Goal: Task Accomplishment & Management: Use online tool/utility

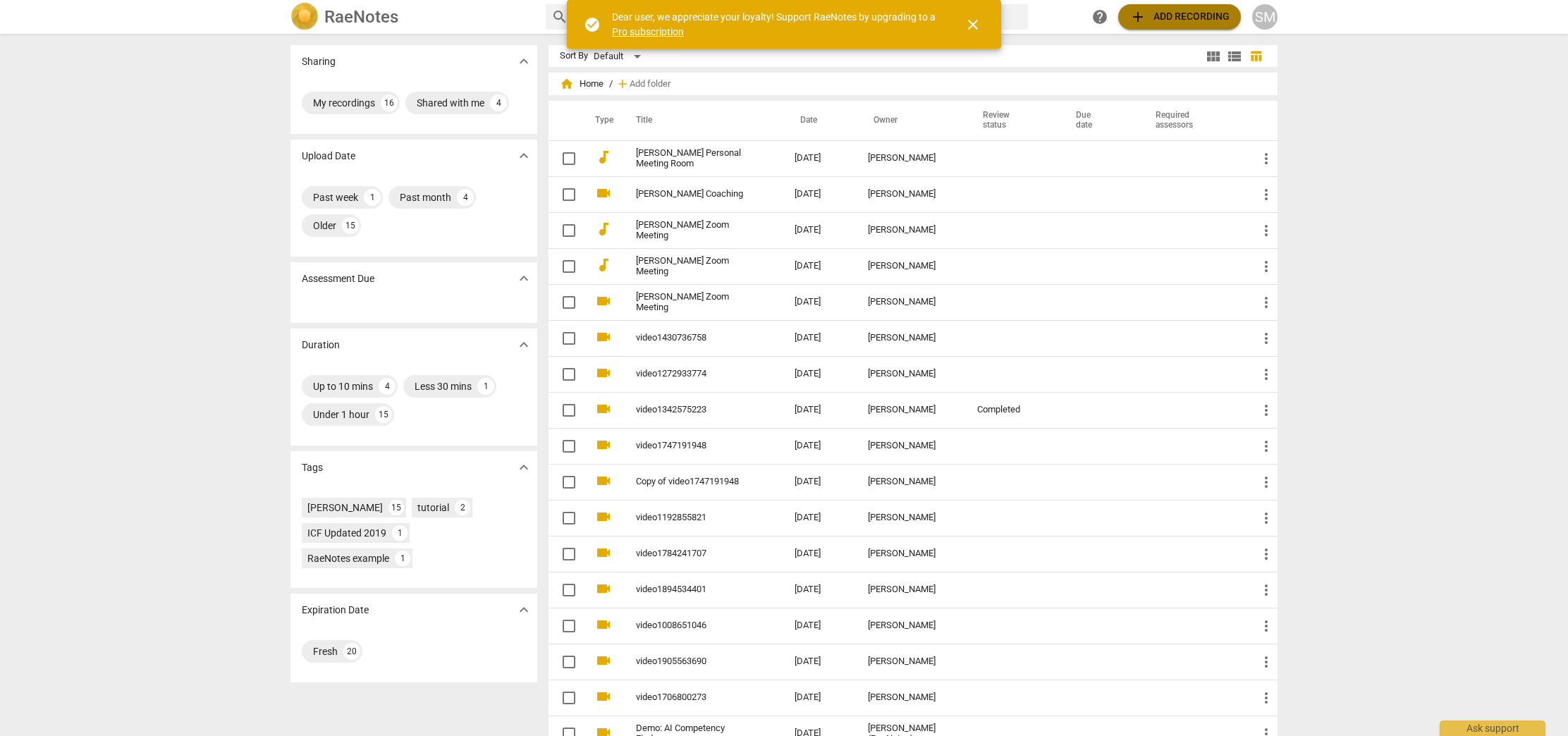
click at [1163, 13] on span "add Add recording" at bounding box center [1179, 16] width 100 height 17
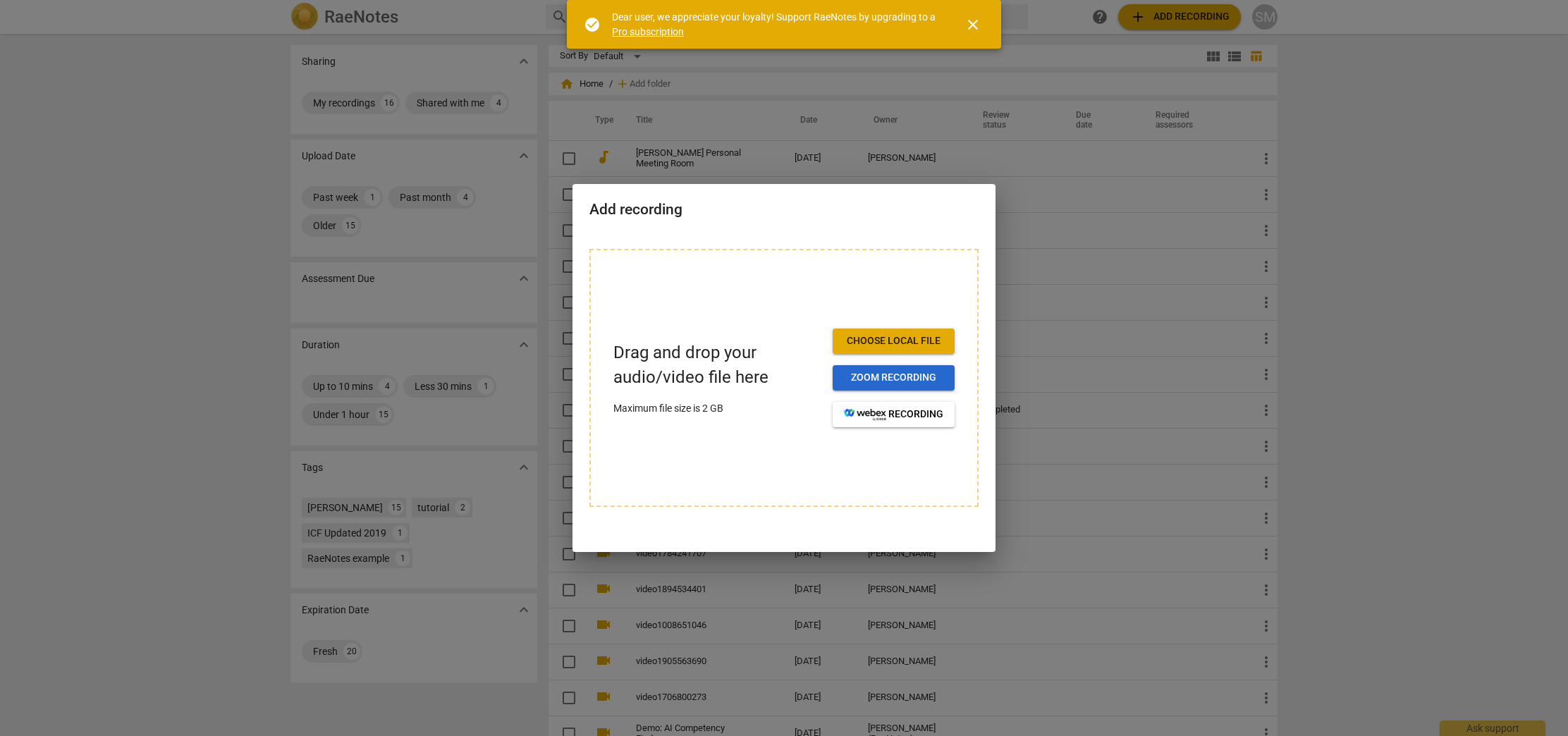
click at [860, 379] on span "Zoom recording" at bounding box center [893, 378] width 99 height 14
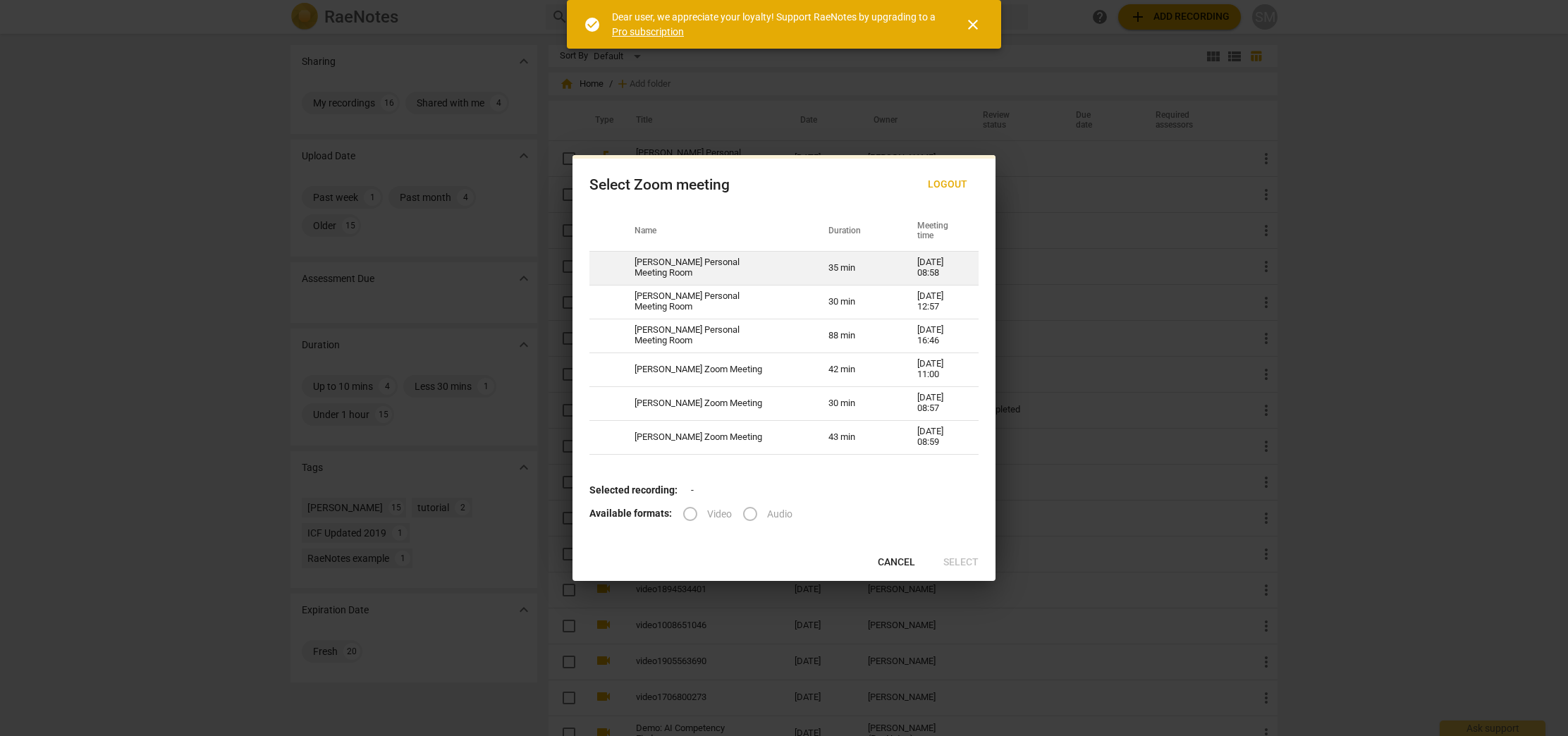
click at [698, 273] on td "[PERSON_NAME] Personal Meeting Room" at bounding box center [715, 267] width 194 height 34
radio input "true"
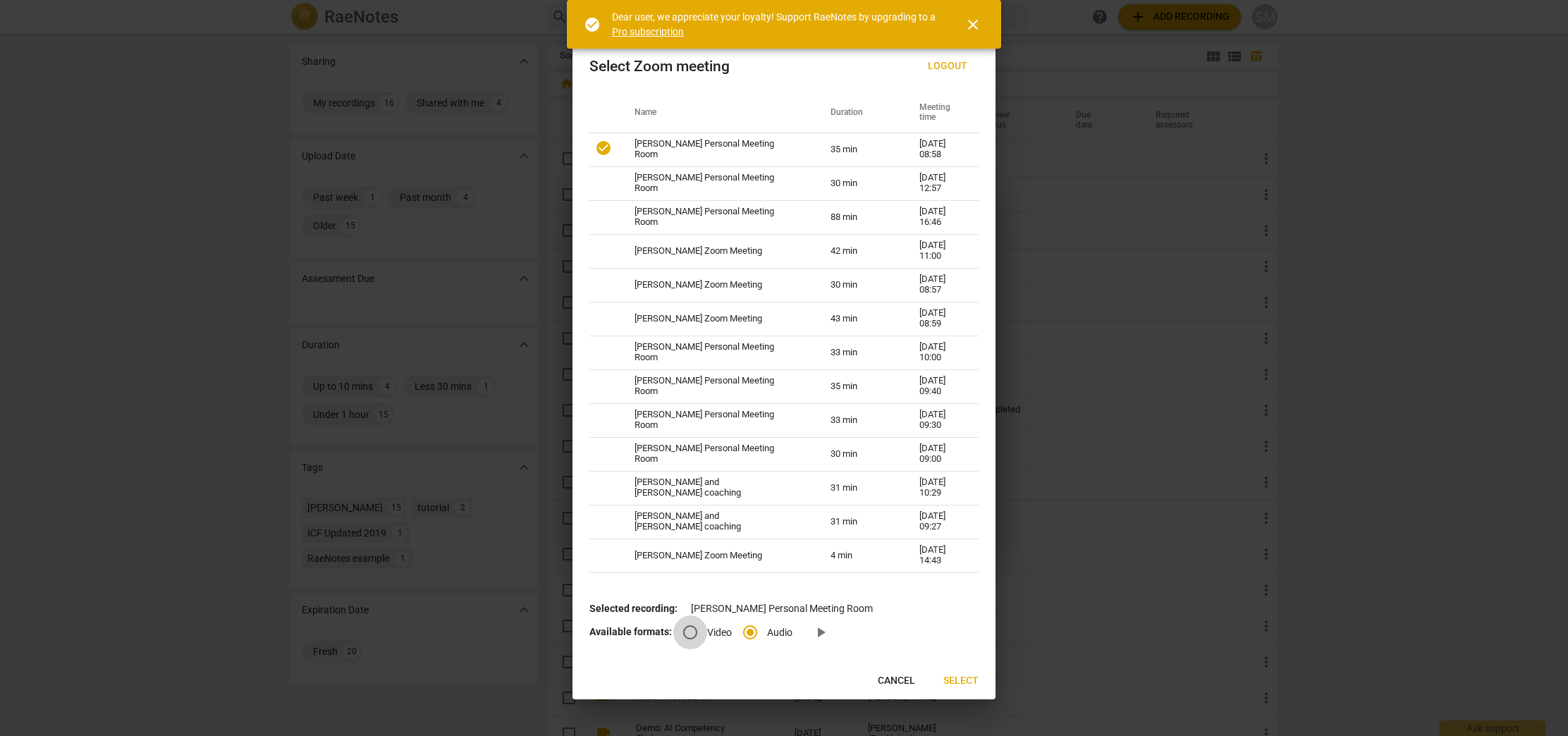
click at [686, 629] on input "Video" at bounding box center [690, 632] width 34 height 34
radio input "true"
click at [961, 680] on span "Select" at bounding box center [961, 681] width 35 height 14
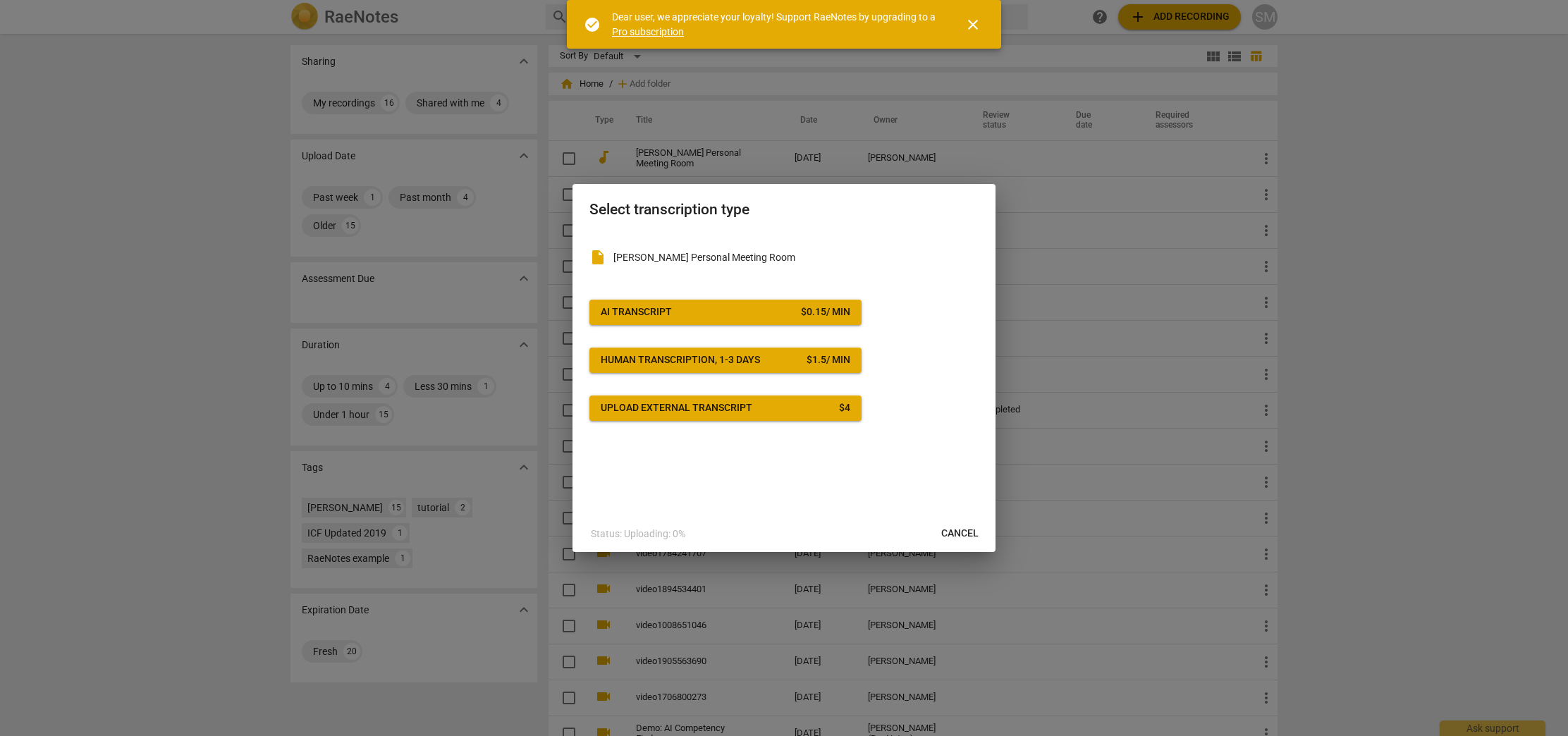
click at [655, 312] on div "AI Transcript" at bounding box center [636, 312] width 71 height 14
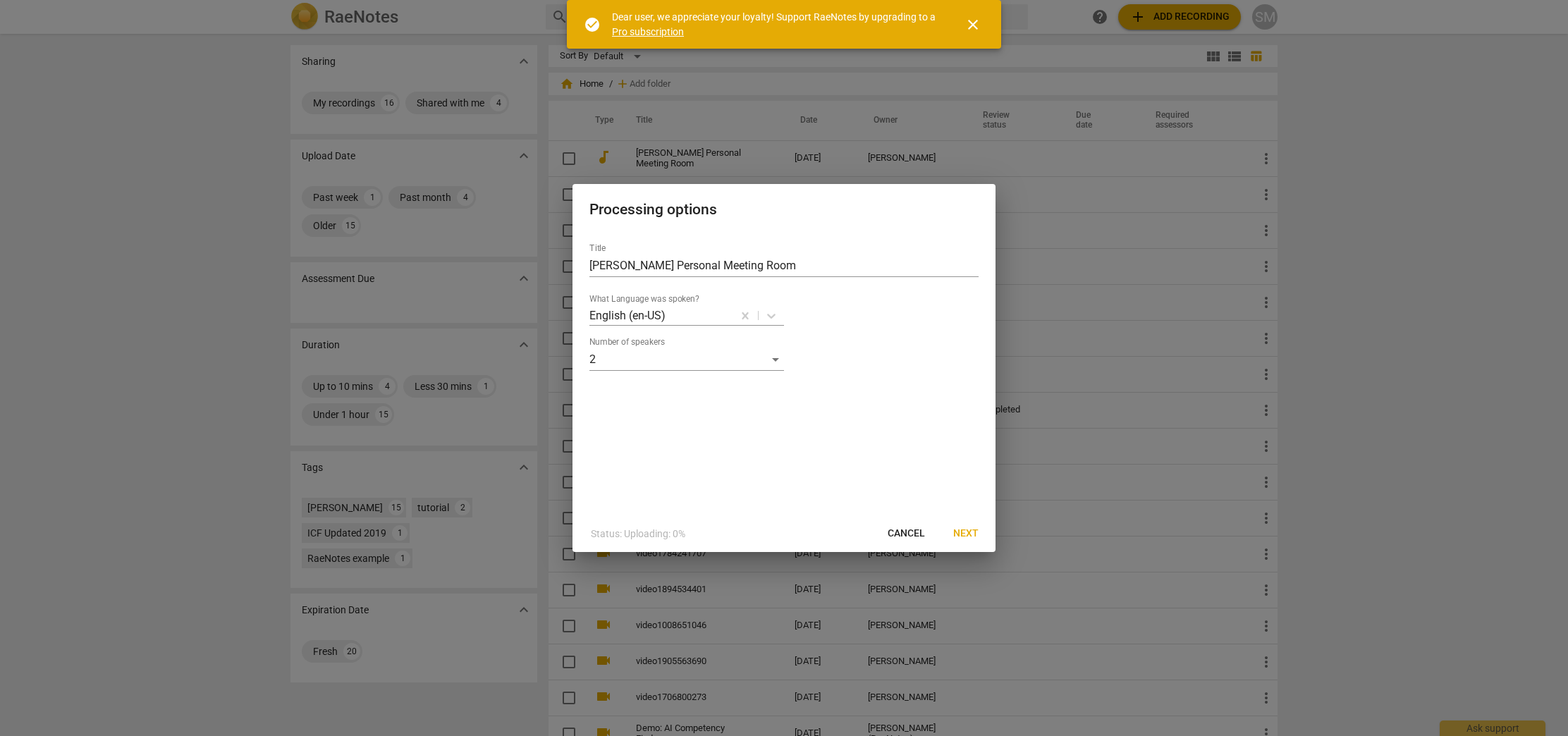
click at [965, 534] on span "Next" at bounding box center [966, 534] width 25 height 14
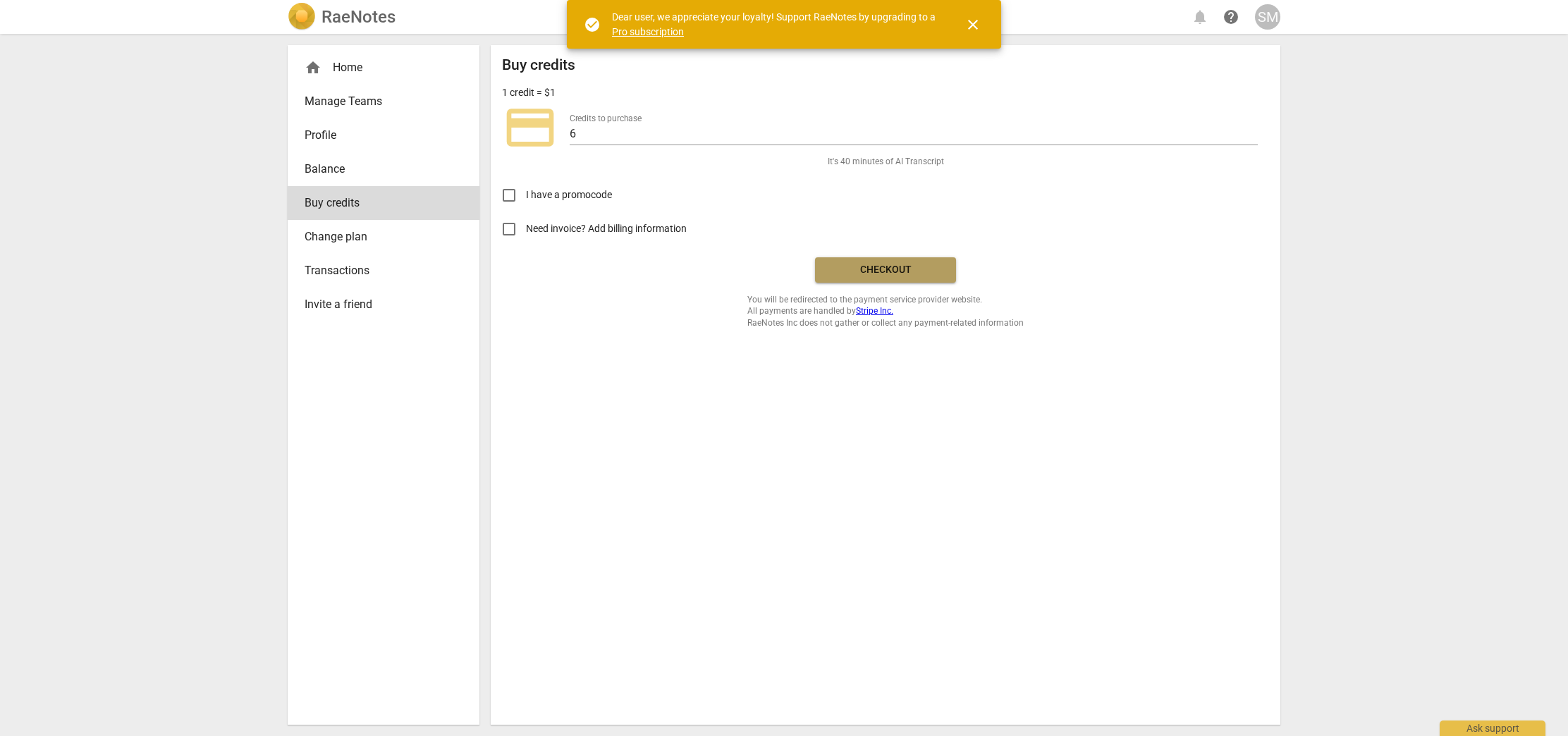
click at [908, 275] on span "Checkout" at bounding box center [885, 269] width 119 height 14
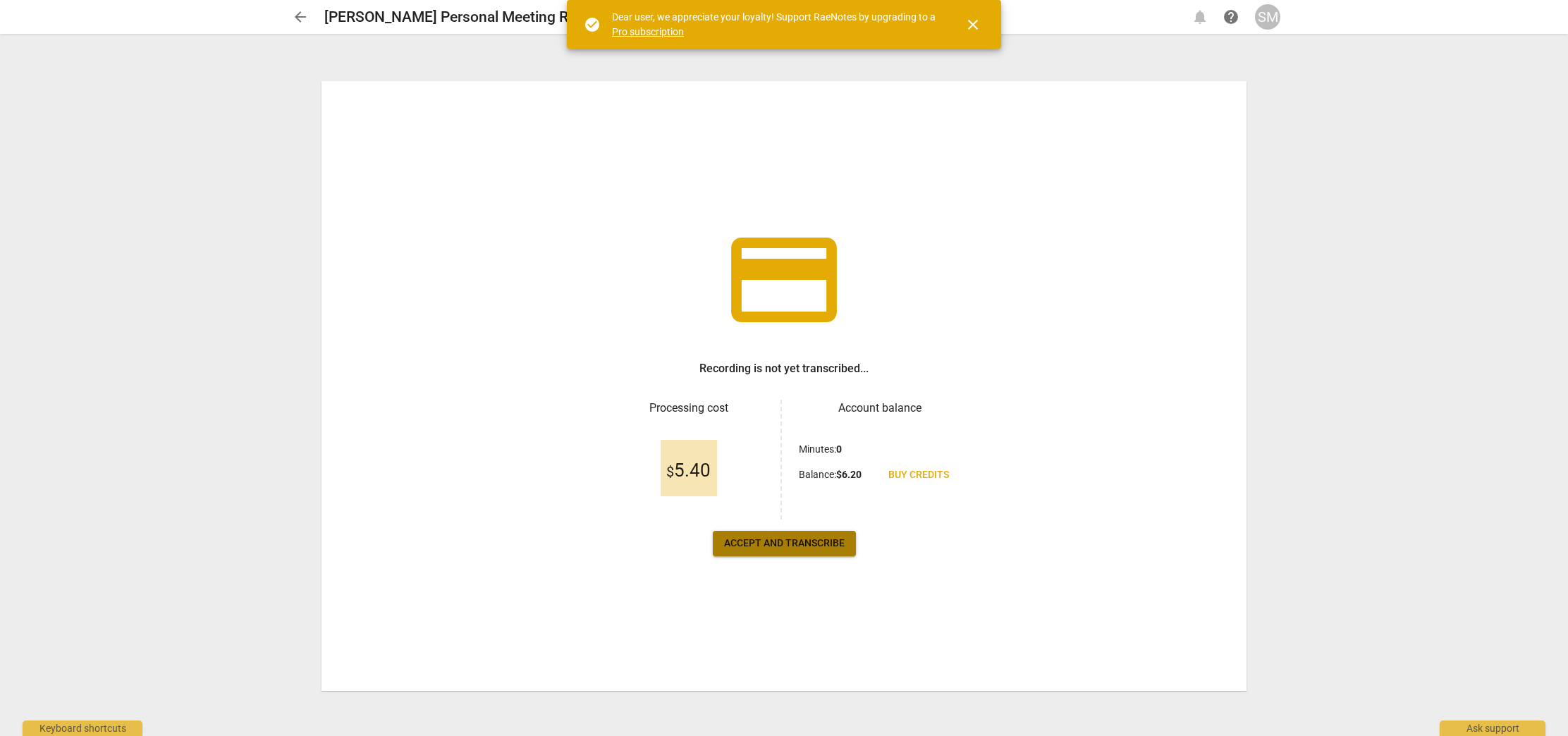
click at [784, 542] on span "Accept and transcribe" at bounding box center [784, 543] width 121 height 14
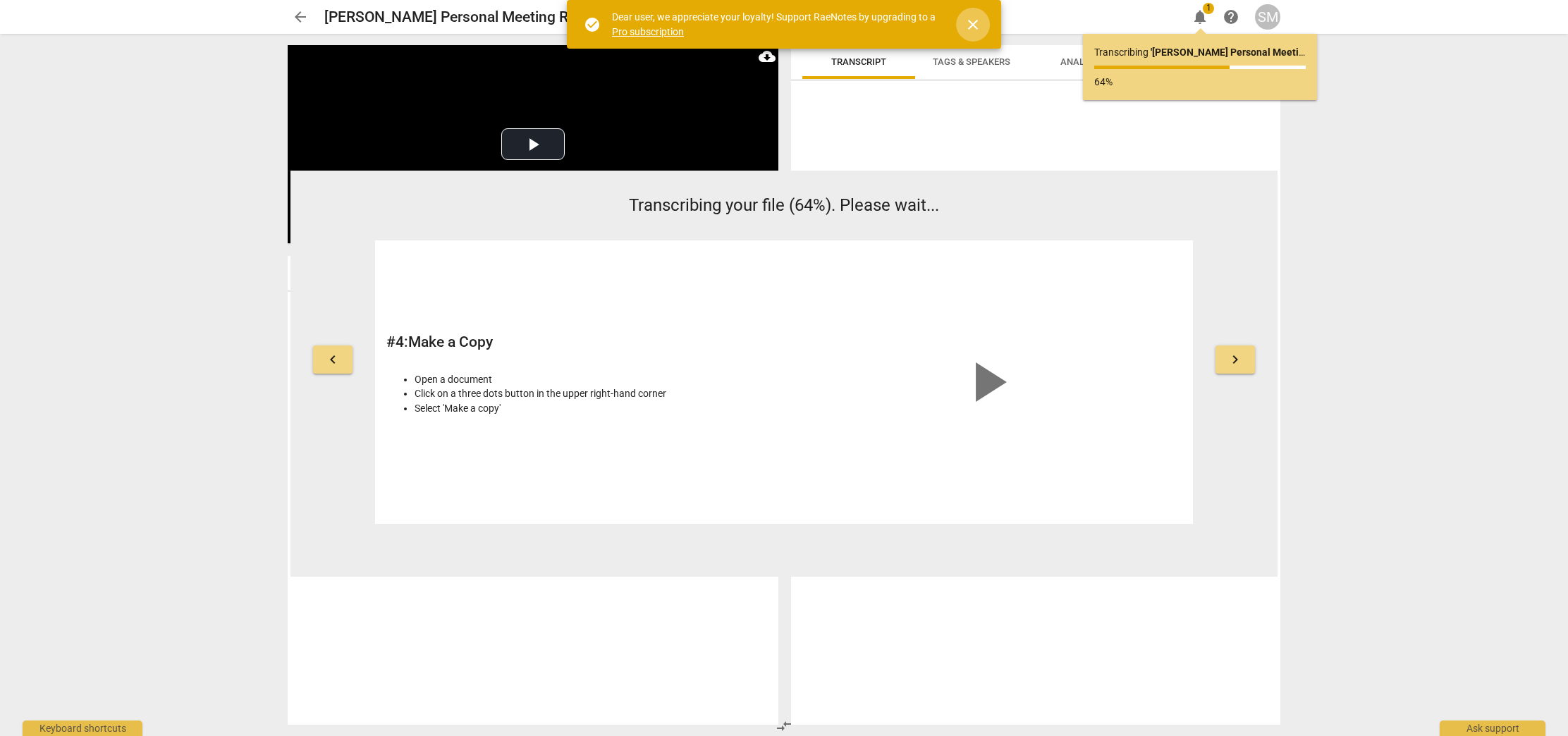
click at [976, 20] on span "close" at bounding box center [972, 25] width 17 height 17
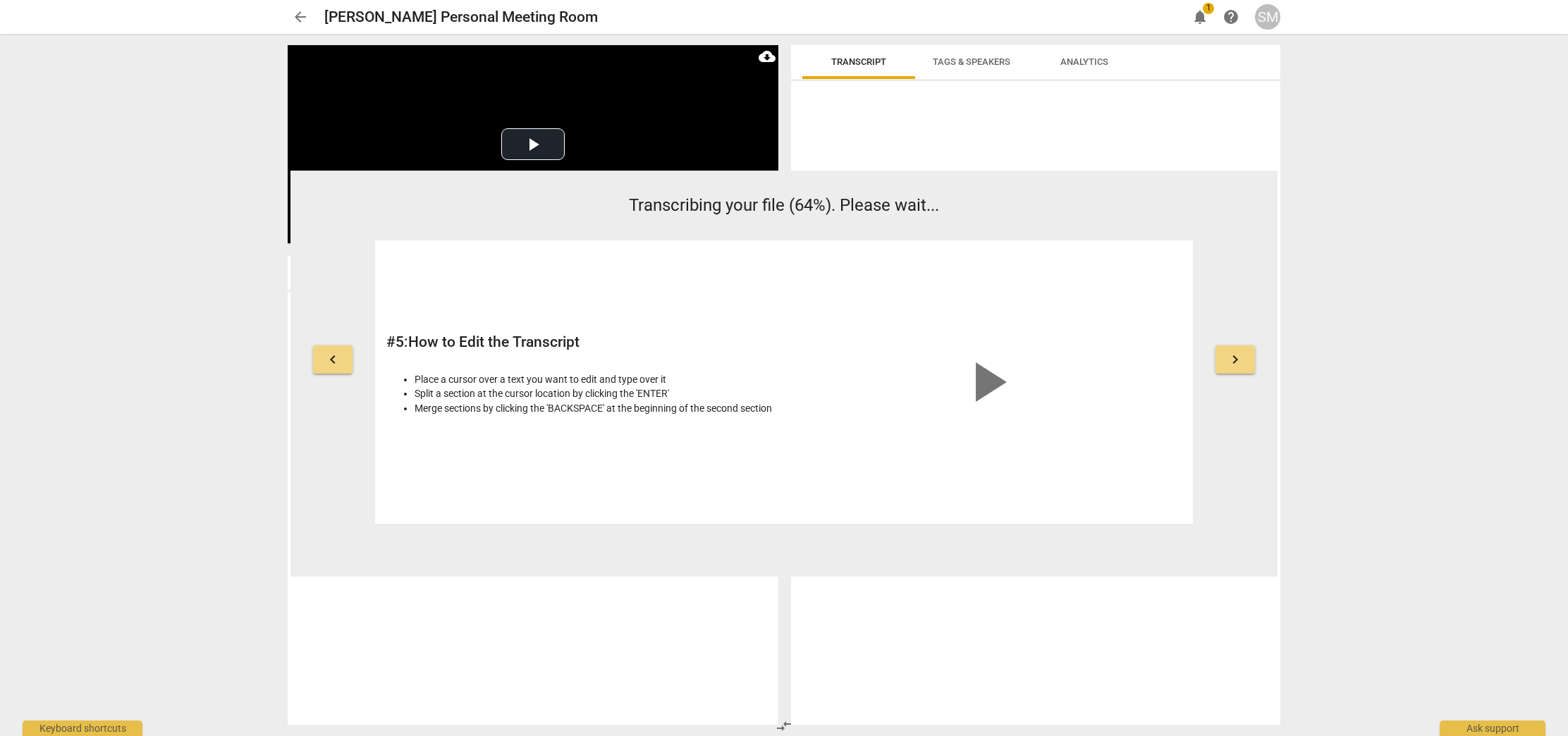
click at [972, 58] on span "Tags & Speakers" at bounding box center [972, 62] width 78 height 10
click at [1084, 63] on span "Analytics" at bounding box center [1084, 62] width 48 height 10
click at [866, 60] on span "Transcript" at bounding box center [859, 62] width 55 height 10
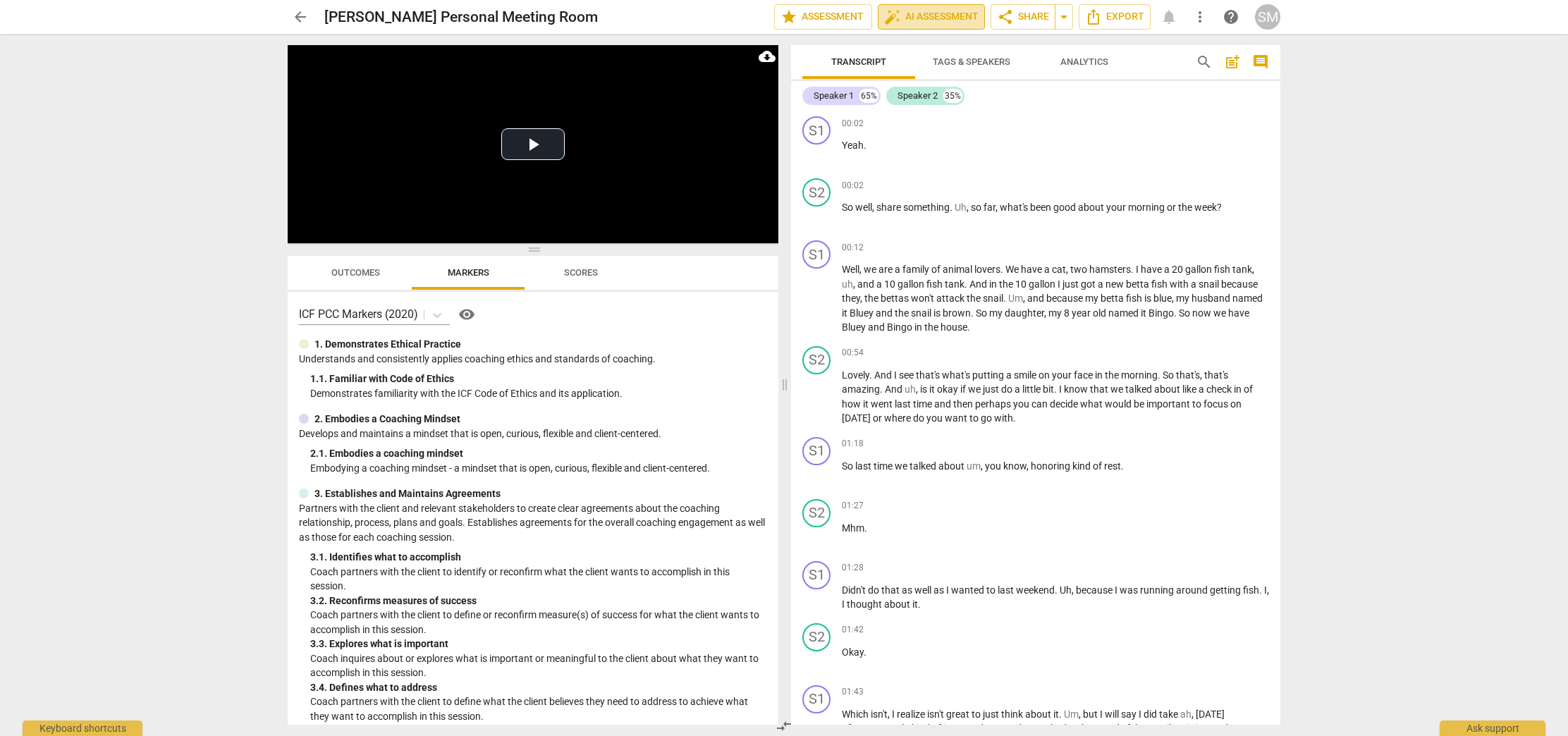
click at [940, 13] on span "auto_fix_high AI Assessment" at bounding box center [931, 16] width 95 height 17
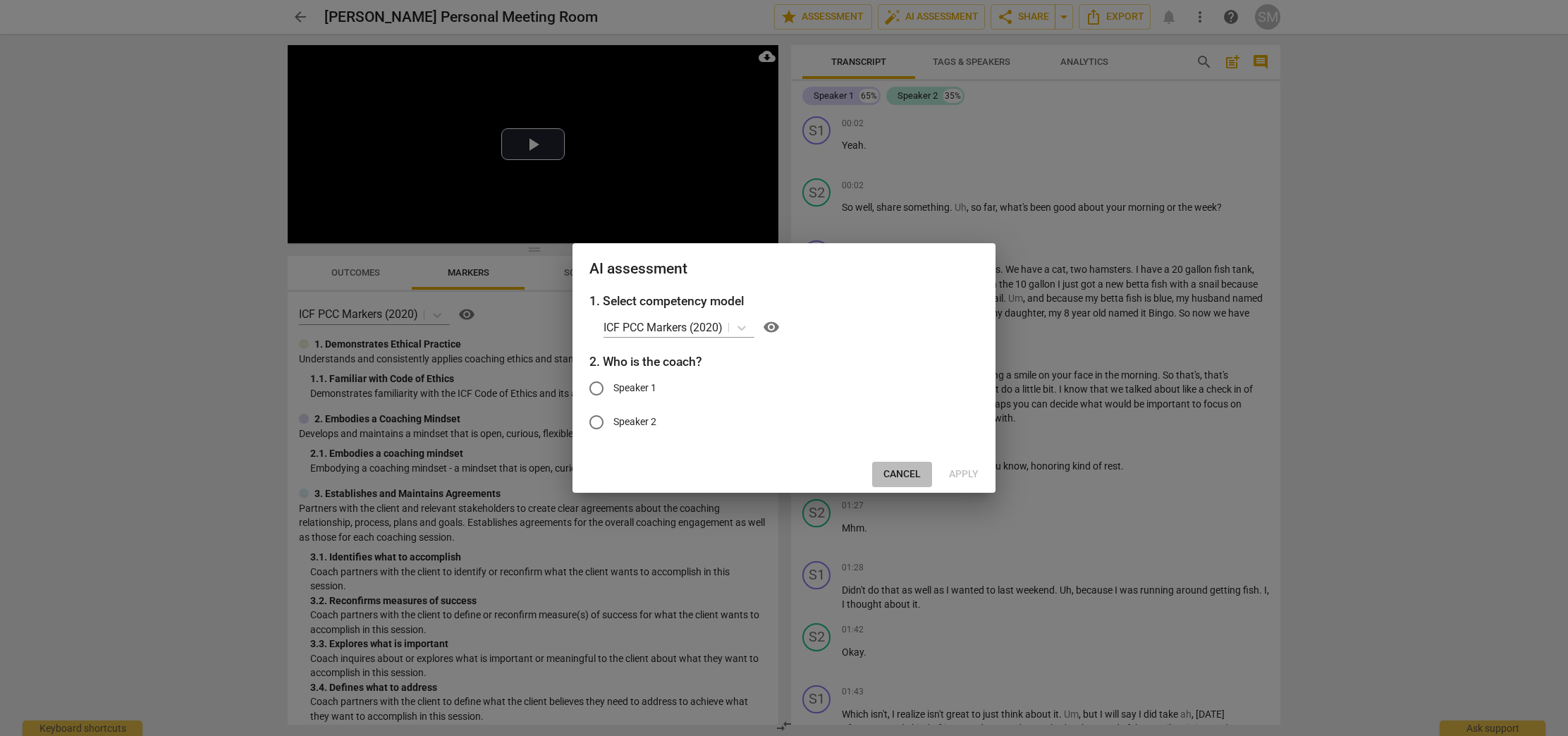
click at [903, 470] on span "Cancel" at bounding box center [902, 474] width 37 height 14
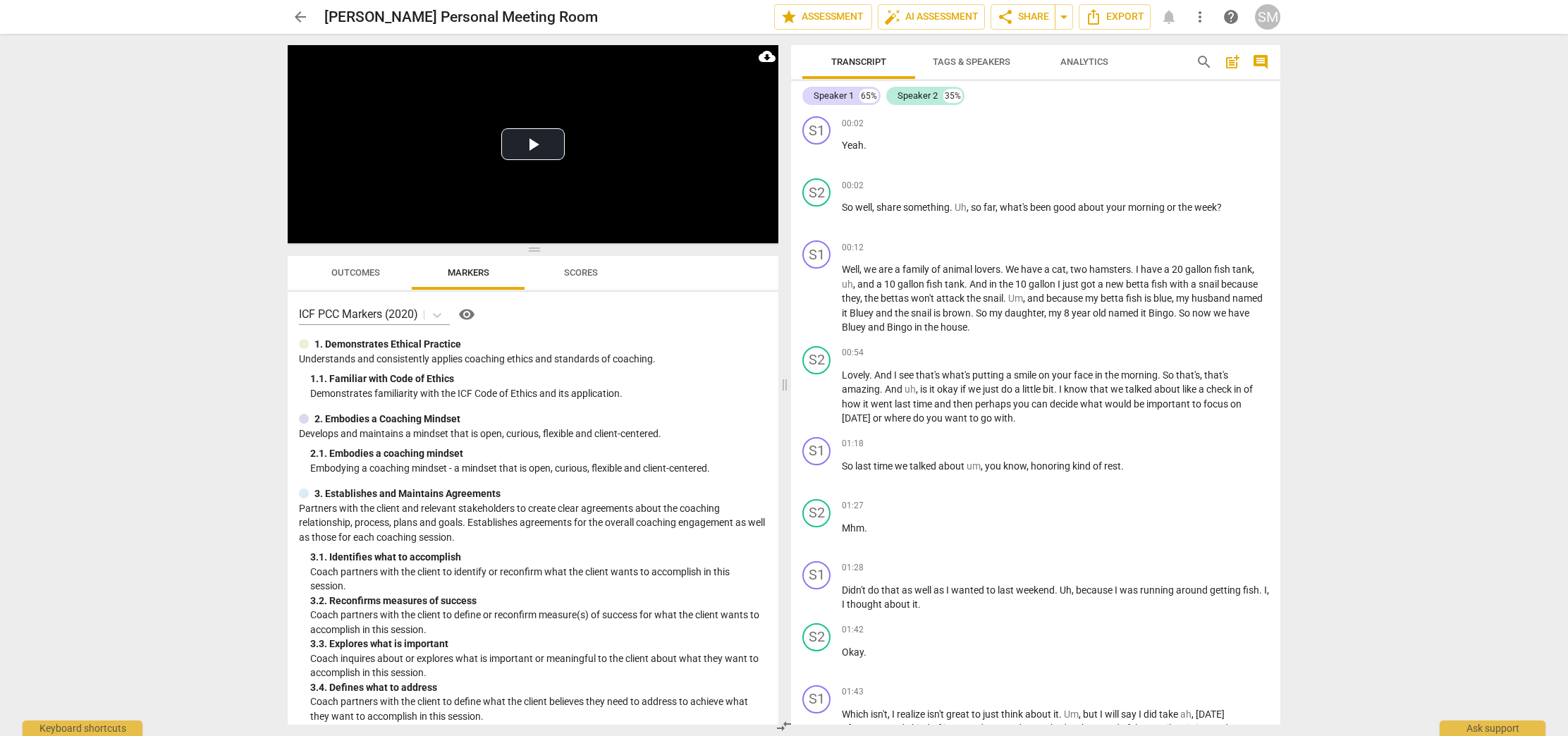
drag, startPoint x: 1273, startPoint y: 131, endPoint x: 1275, endPoint y: 145, distance: 14.1
click at [1275, 145] on div "S1 play_arrow pause 00:02 + Add competency keyboard_arrow_right Yeah . S2 play_…" at bounding box center [1036, 417] width 490 height 614
click at [917, 19] on span "auto_fix_high AI Assessment" at bounding box center [931, 16] width 95 height 17
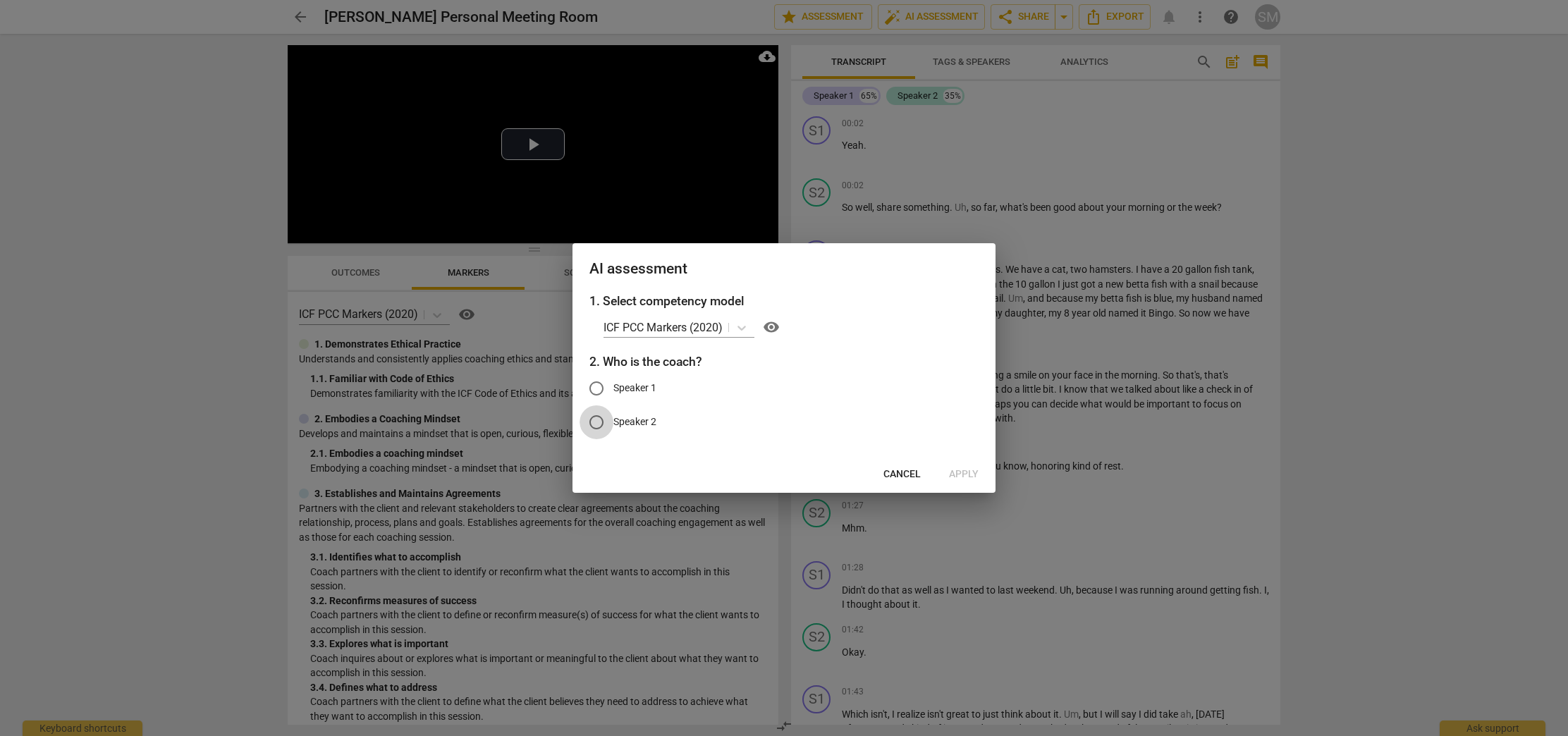
click at [593, 420] on input "Speaker 2" at bounding box center [596, 422] width 34 height 34
radio input "true"
click at [965, 473] on span "Apply" at bounding box center [964, 474] width 30 height 14
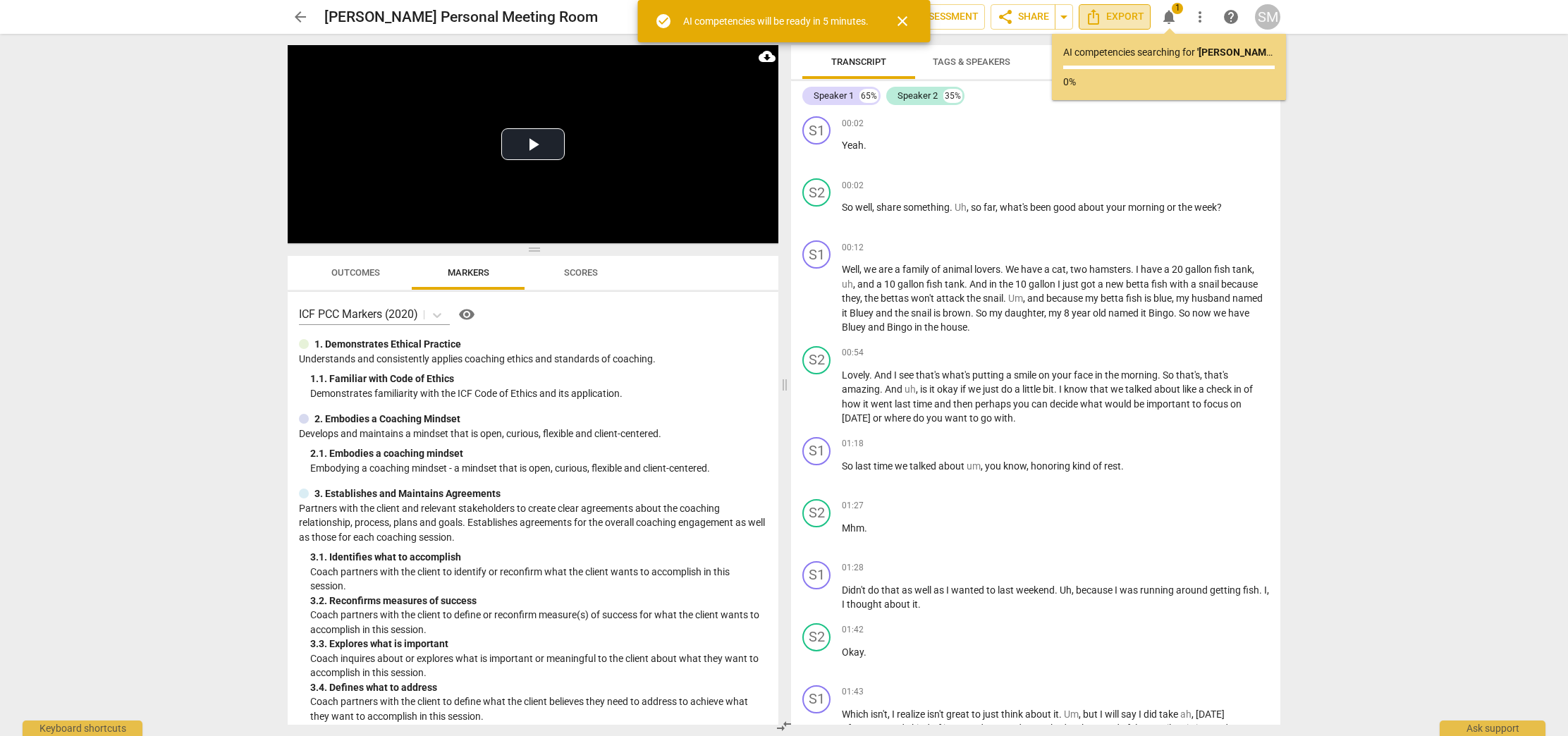
click at [1118, 13] on span "Export" at bounding box center [1114, 16] width 59 height 17
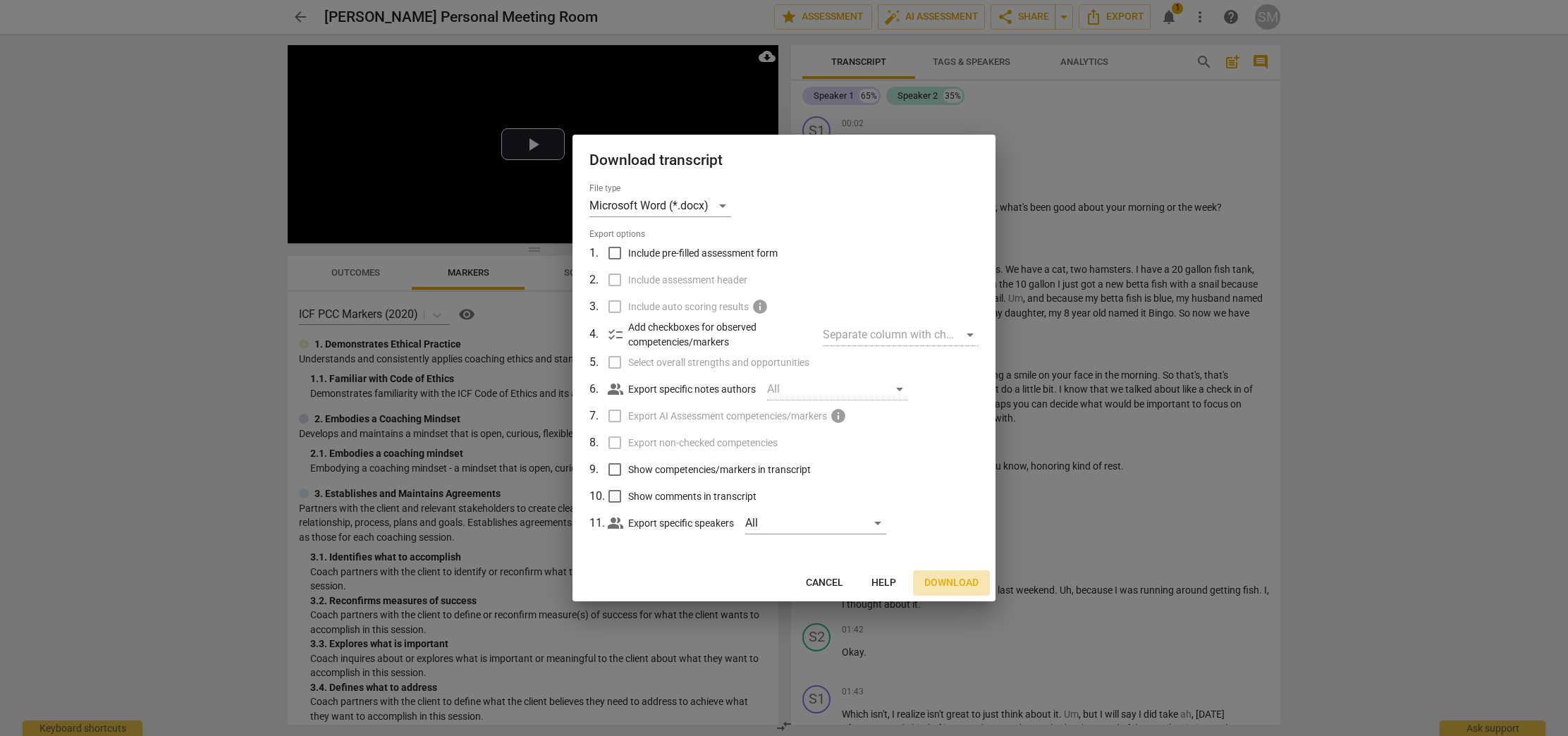
click at [956, 582] on span "Download" at bounding box center [952, 583] width 54 height 14
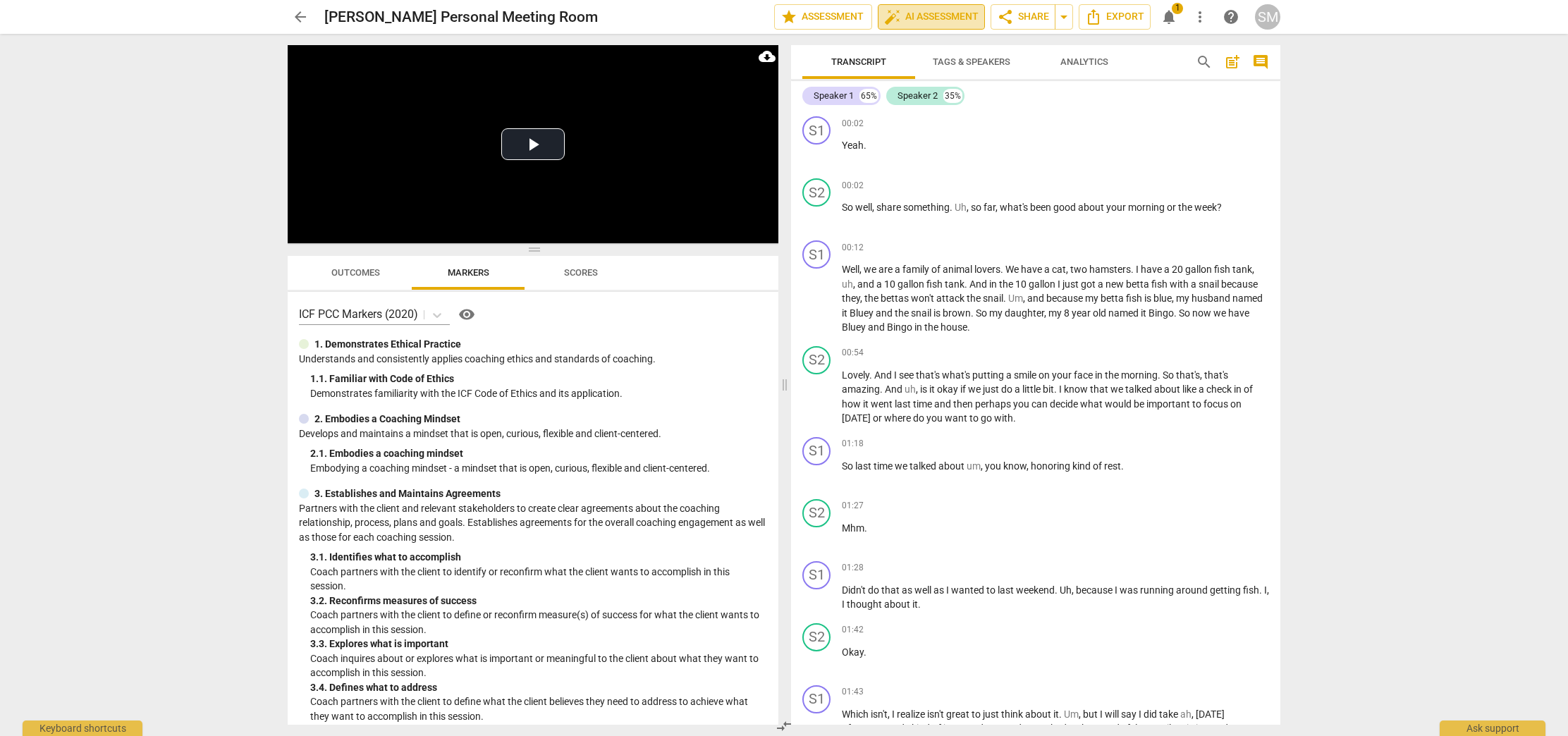
click at [931, 25] on span "auto_fix_high AI Assessment" at bounding box center [931, 16] width 95 height 17
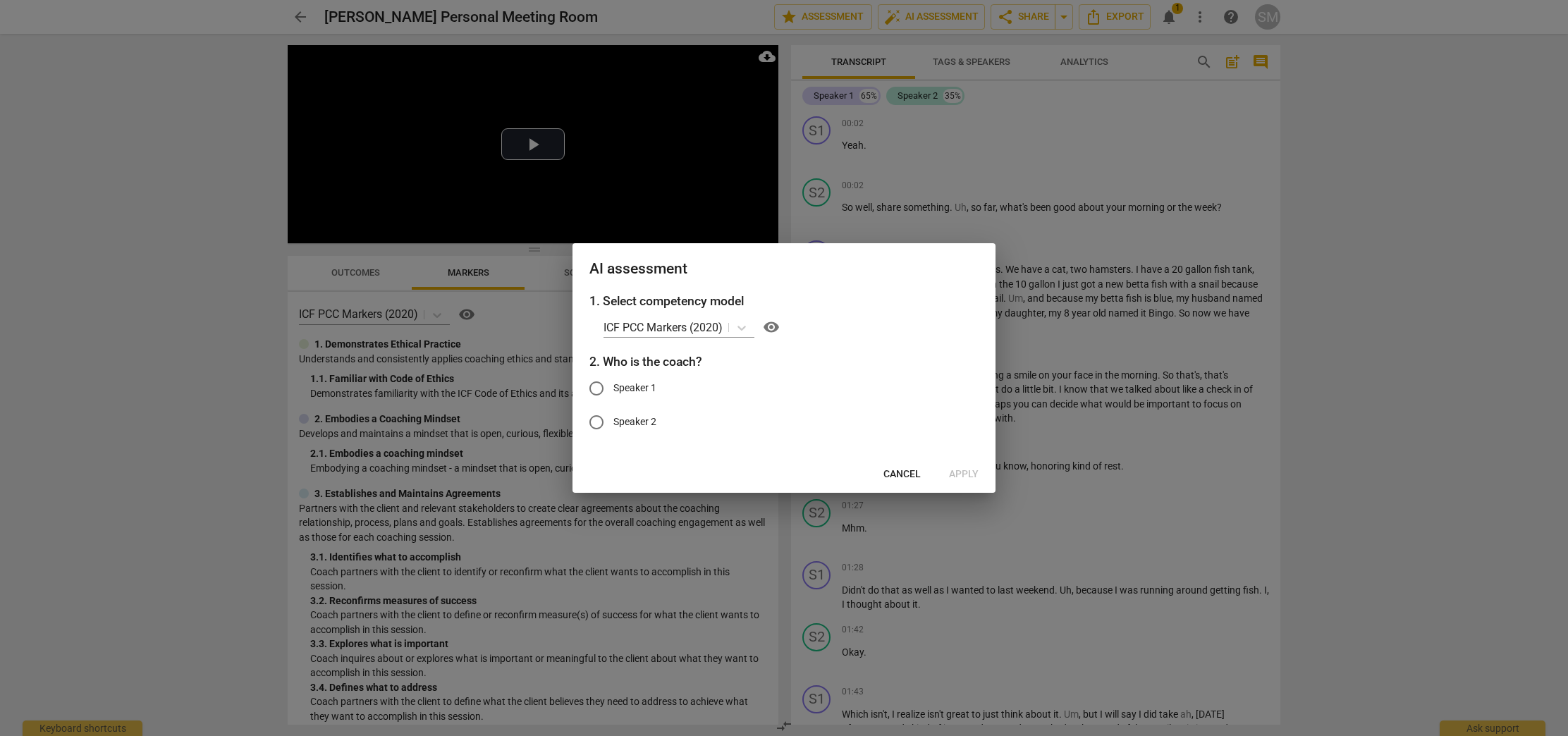
drag, startPoint x: 905, startPoint y: 474, endPoint x: 926, endPoint y: 459, distance: 25.8
click at [914, 466] on button "Cancel" at bounding box center [902, 475] width 60 height 25
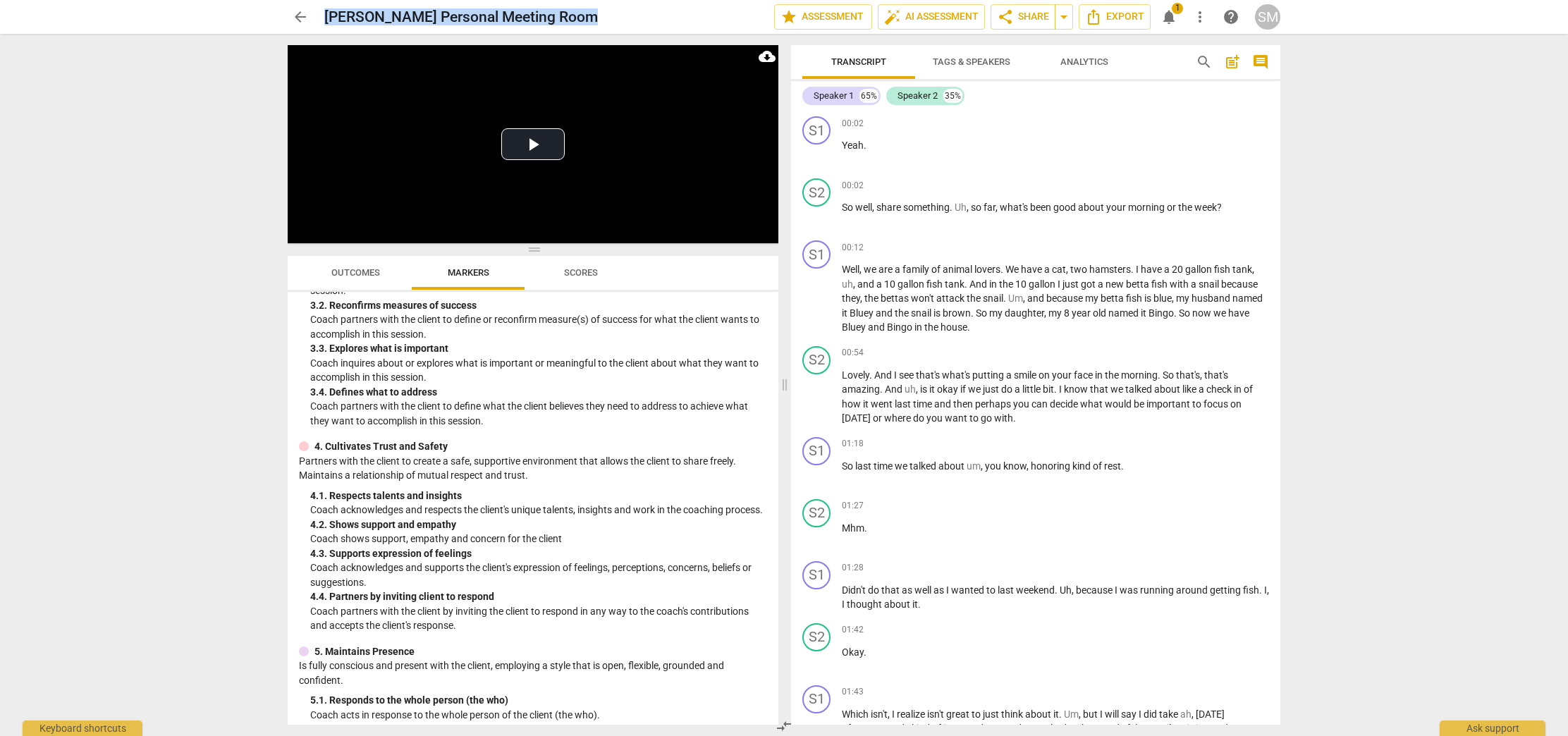
drag, startPoint x: 772, startPoint y: 345, endPoint x: 736, endPoint y: 746, distance: 402.6
click at [736, 0] on html "arrow_back [PERSON_NAME] Personal Meeting Room edit star Assessment auto_fix_hi…" at bounding box center [784, 0] width 1568 height 0
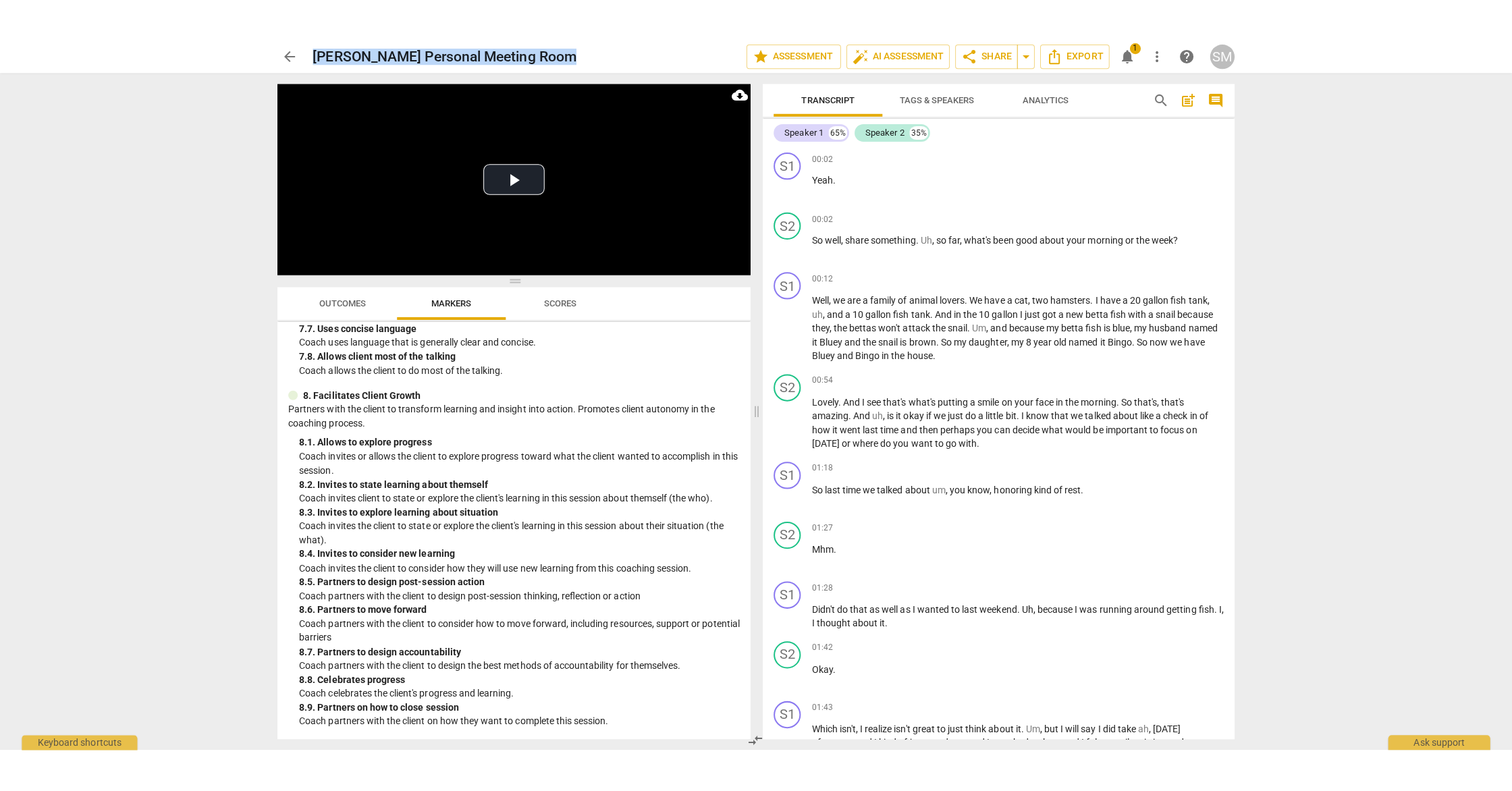
scroll to position [1413, 0]
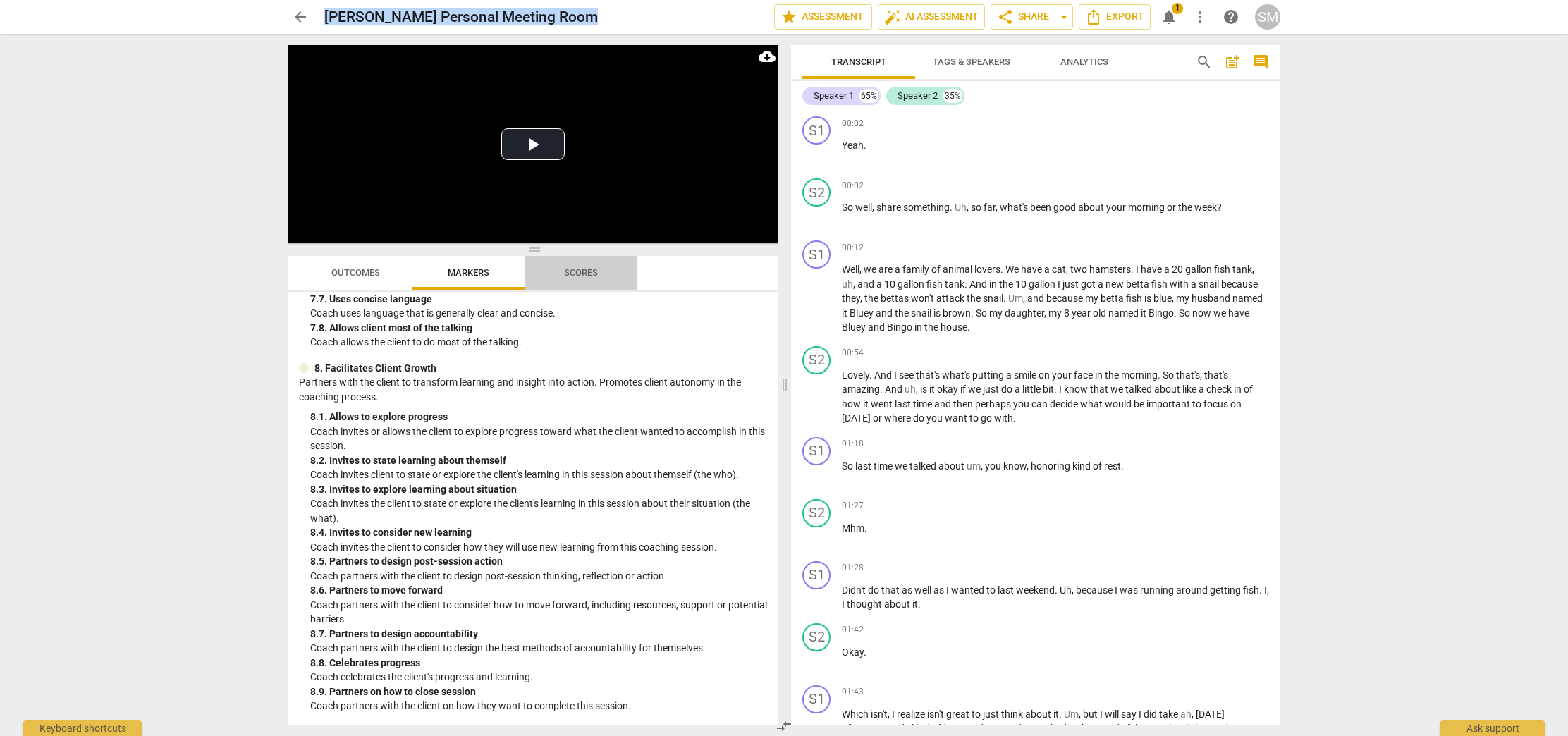
click at [571, 273] on span "Scores" at bounding box center [581, 272] width 34 height 10
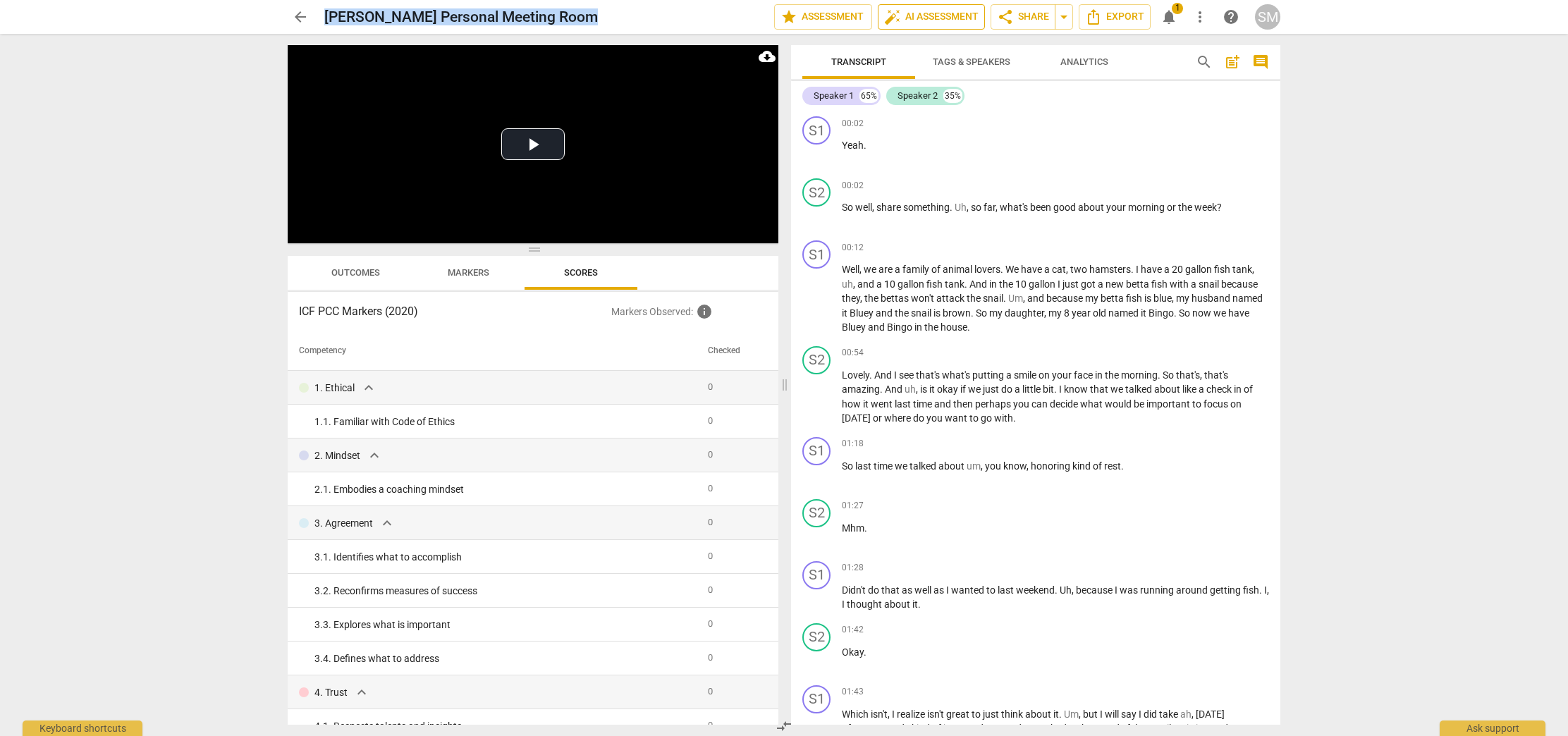
click at [928, 16] on span "auto_fix_high AI Assessment" at bounding box center [931, 16] width 95 height 17
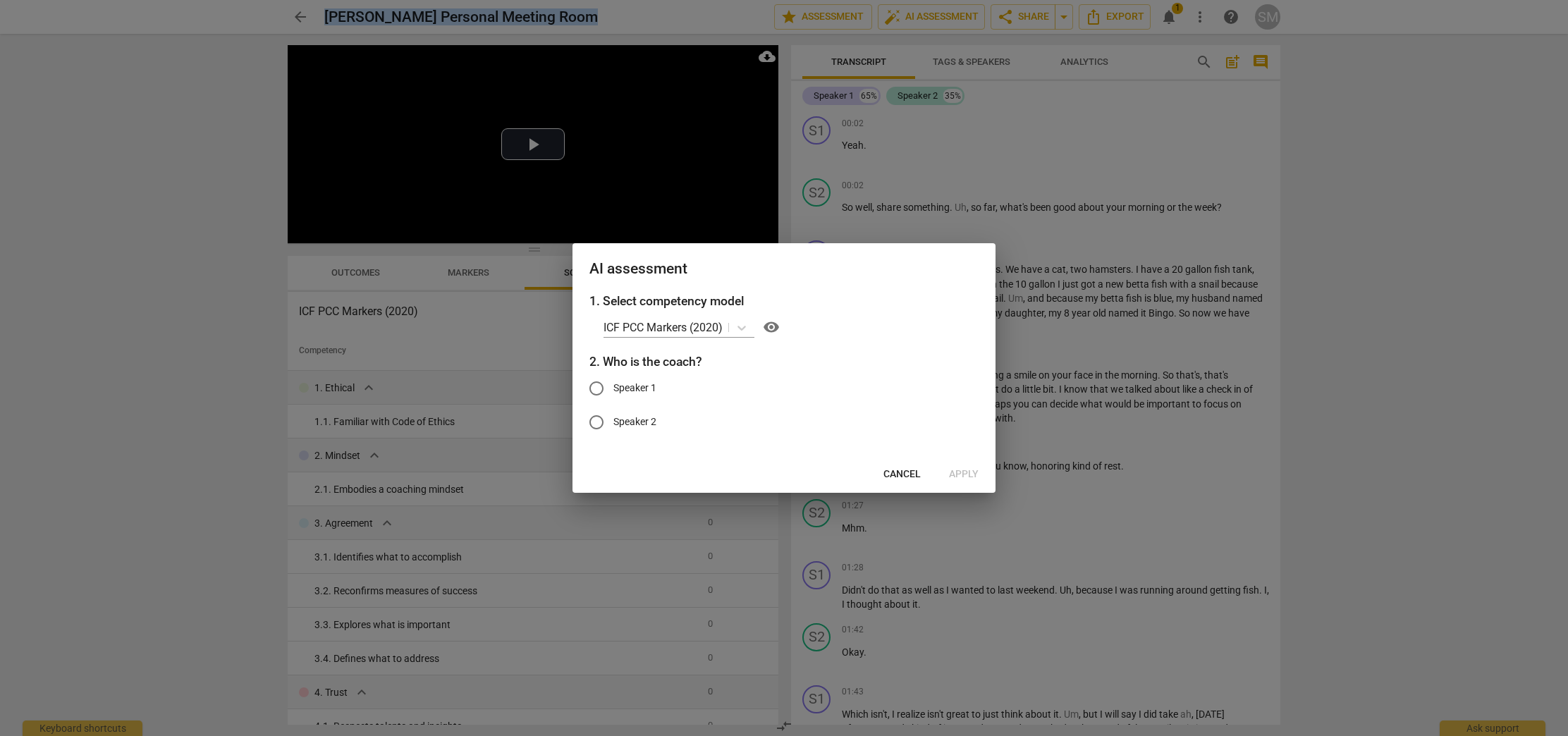
click at [905, 478] on span "Cancel" at bounding box center [902, 474] width 37 height 14
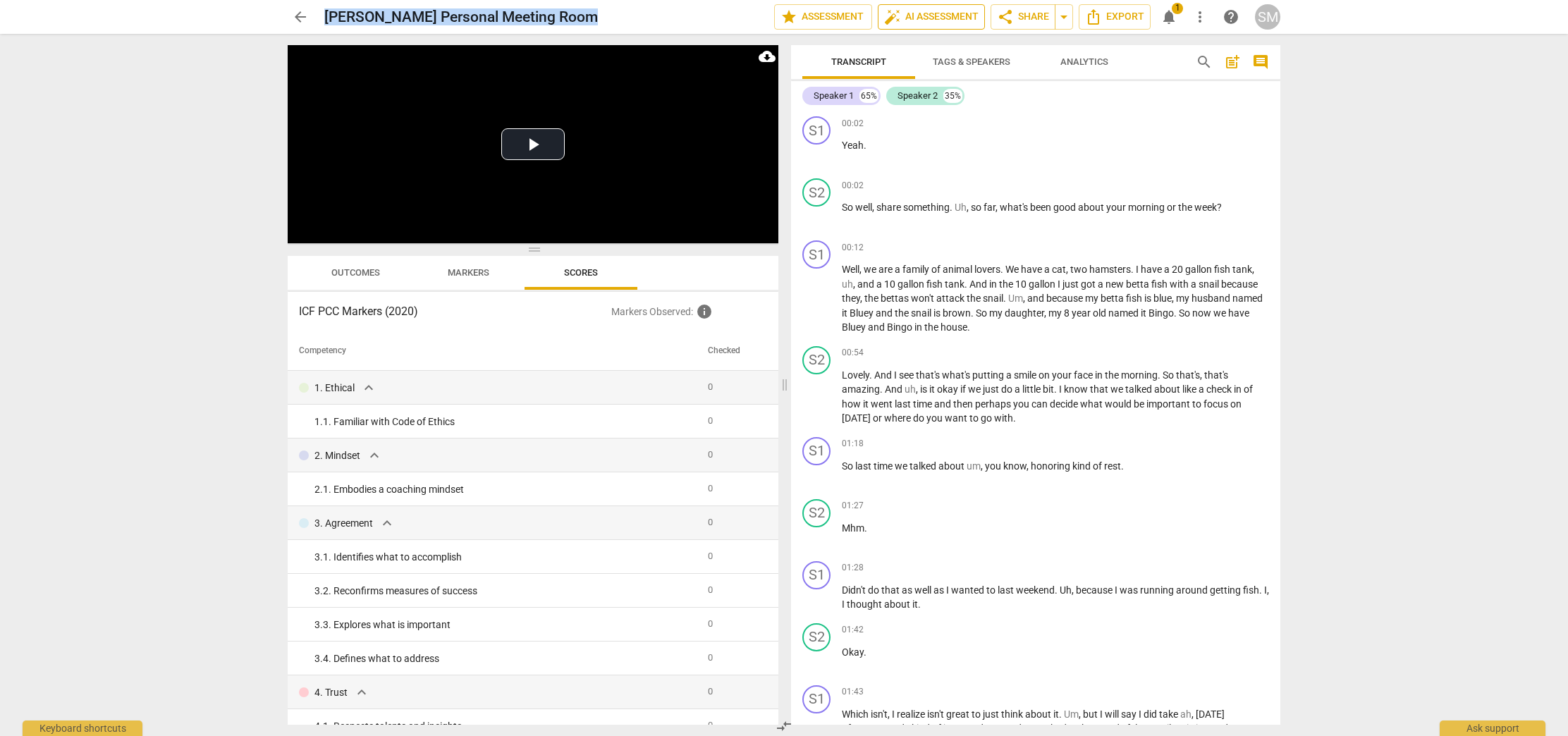
click at [945, 13] on span "auto_fix_high AI Assessment" at bounding box center [931, 16] width 95 height 17
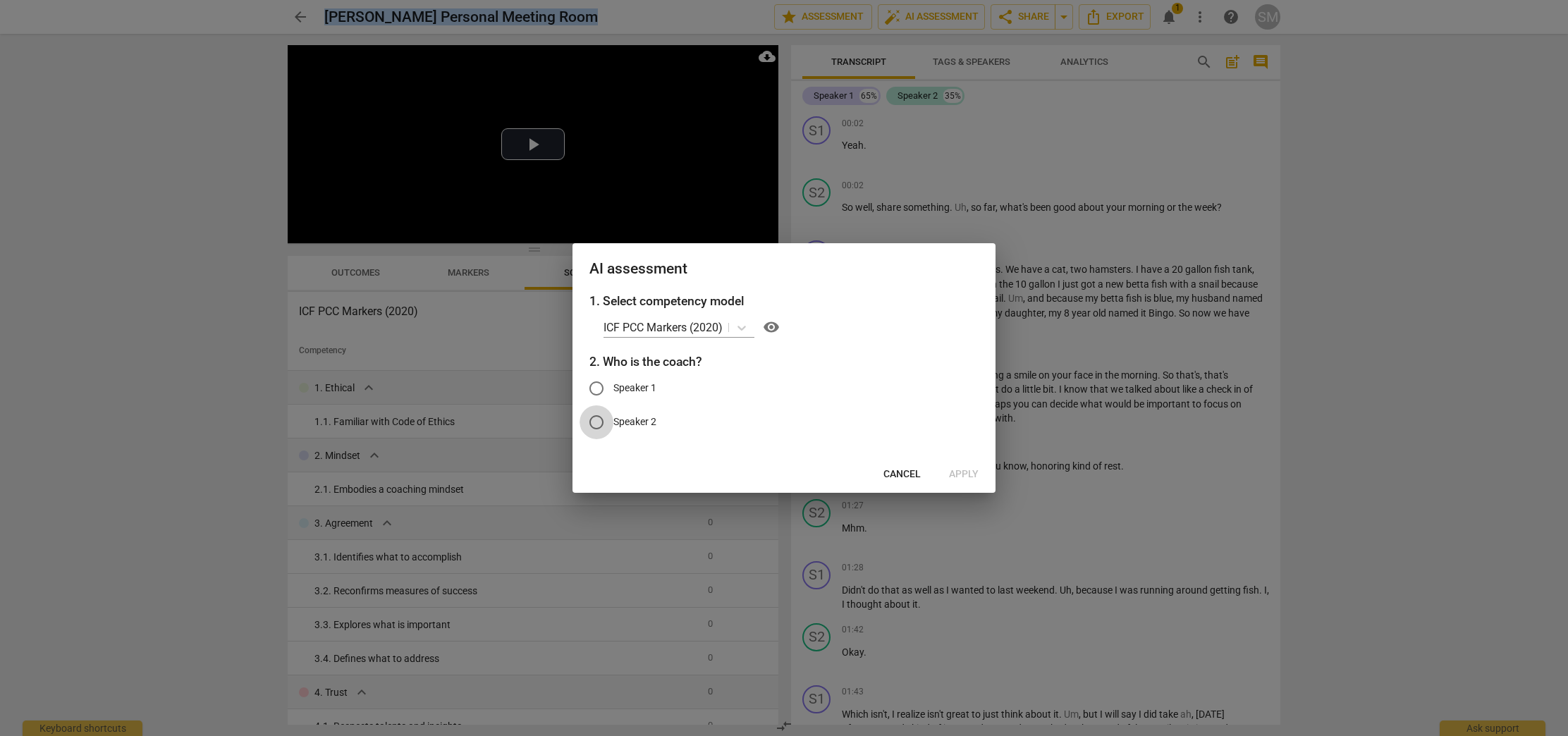
click at [596, 419] on input "Speaker 2" at bounding box center [596, 422] width 34 height 34
radio input "true"
click at [963, 475] on span "Apply" at bounding box center [964, 474] width 30 height 14
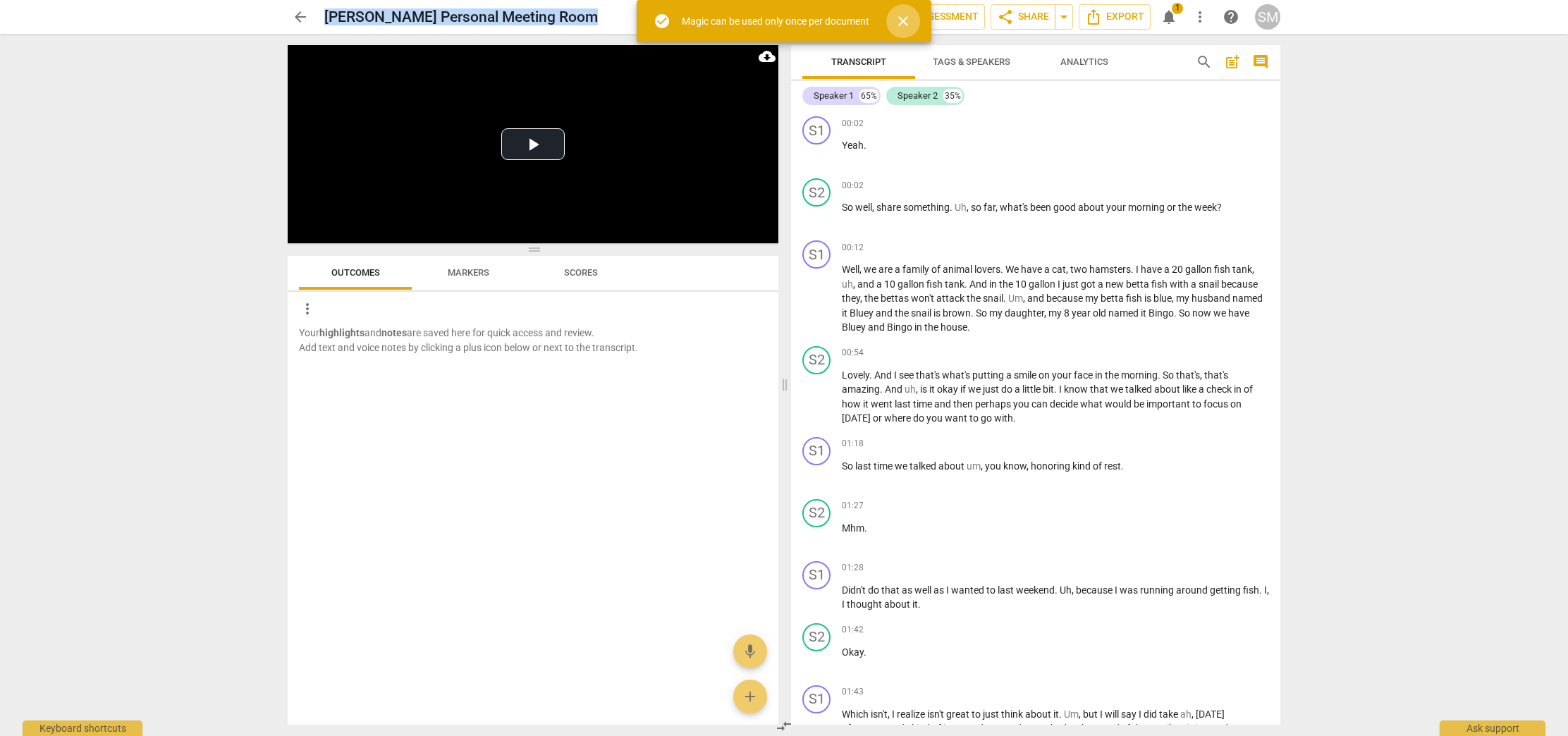
click at [908, 20] on span "close" at bounding box center [903, 21] width 17 height 17
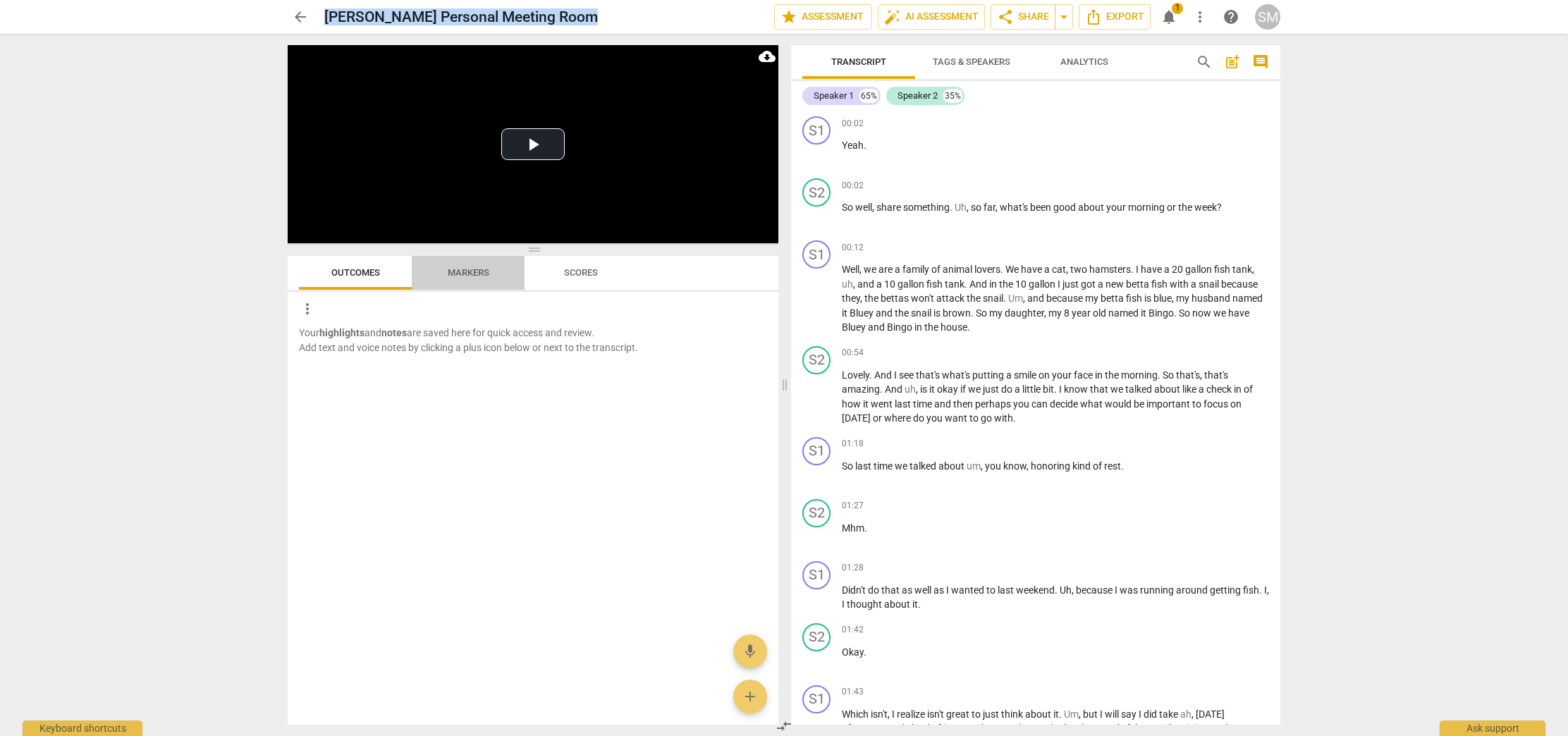
click at [474, 278] on span "Markers" at bounding box center [468, 273] width 75 height 19
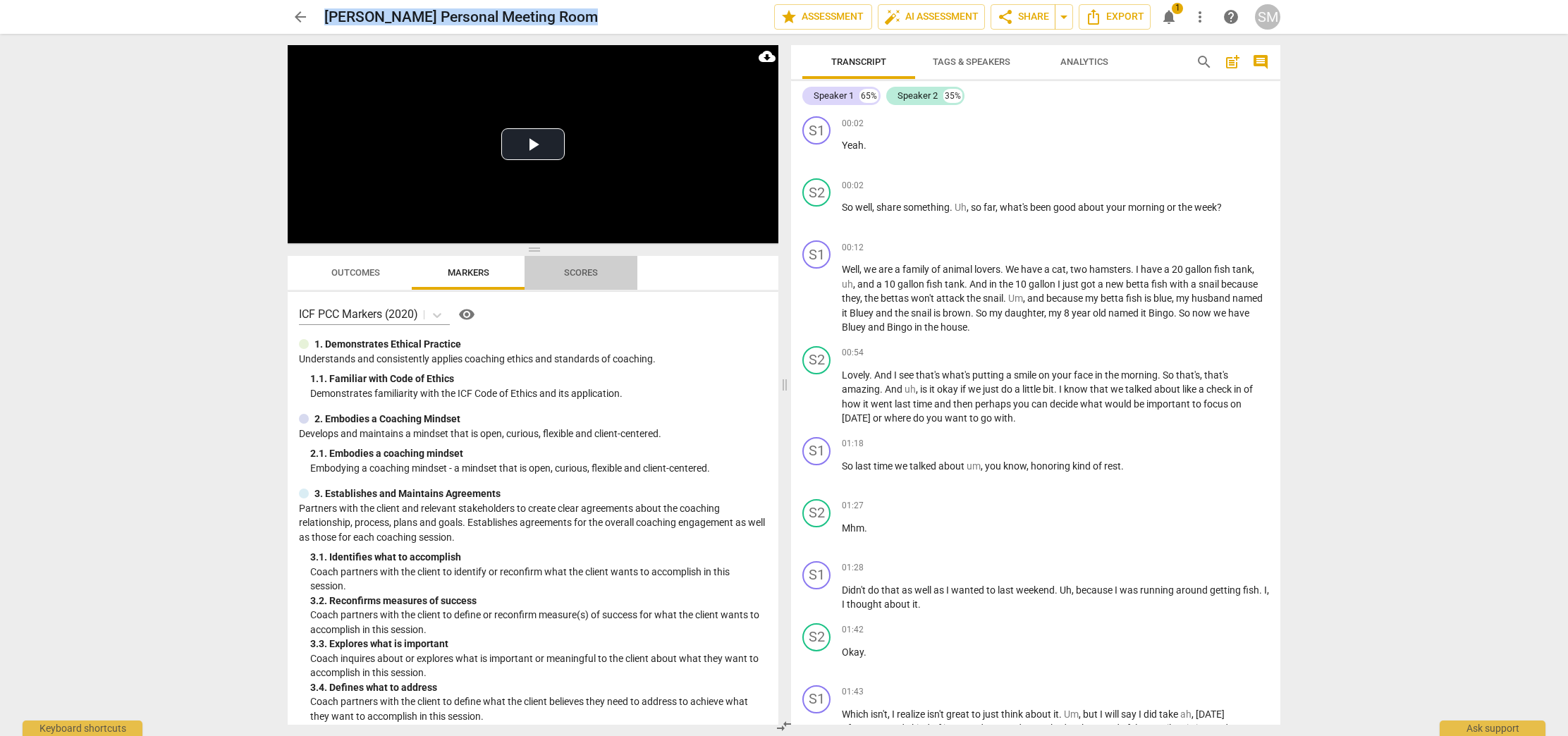
click at [573, 269] on span "Scores" at bounding box center [581, 272] width 34 height 10
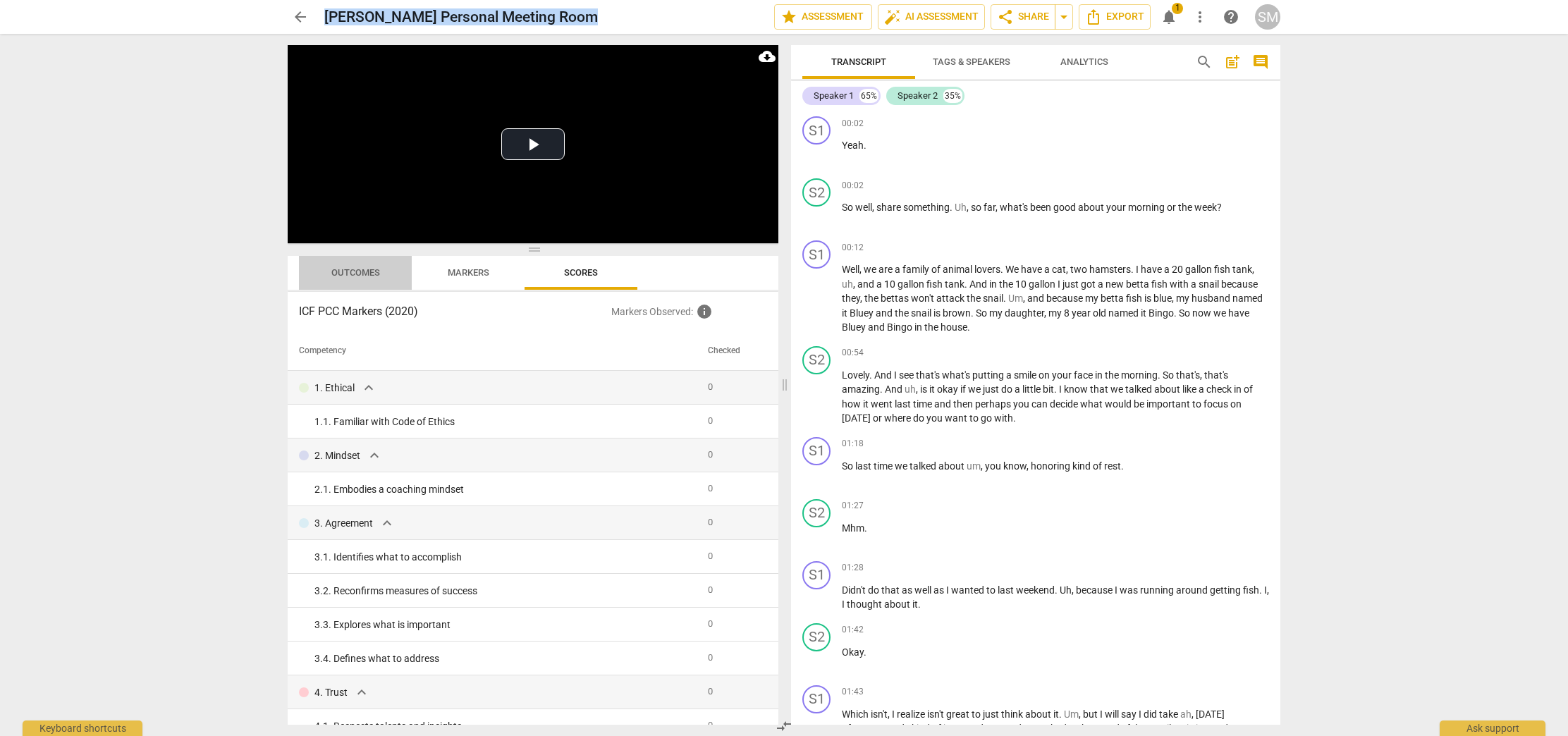
click at [344, 270] on span "Outcomes" at bounding box center [355, 272] width 49 height 10
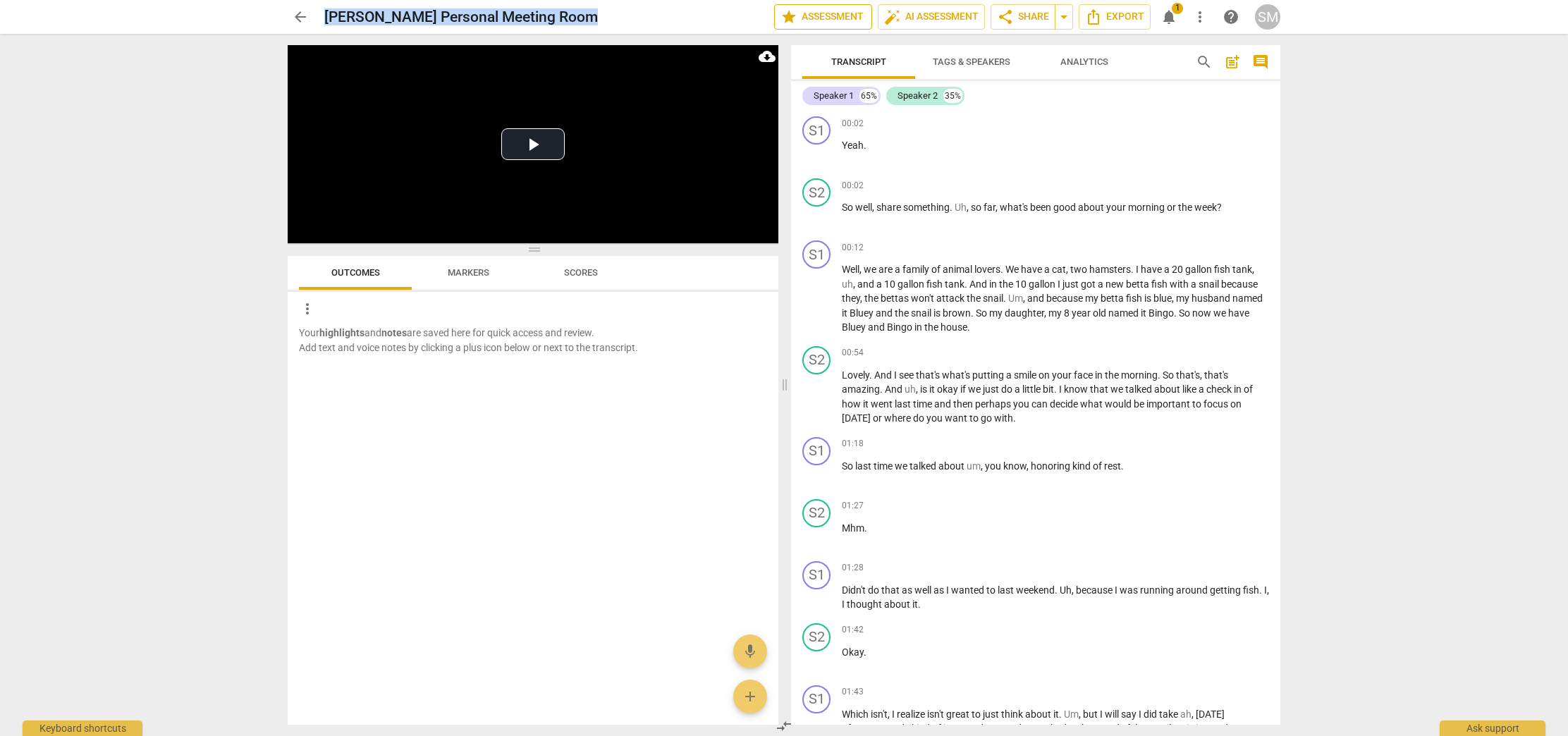
click at [838, 14] on span "star Assessment" at bounding box center [823, 16] width 85 height 17
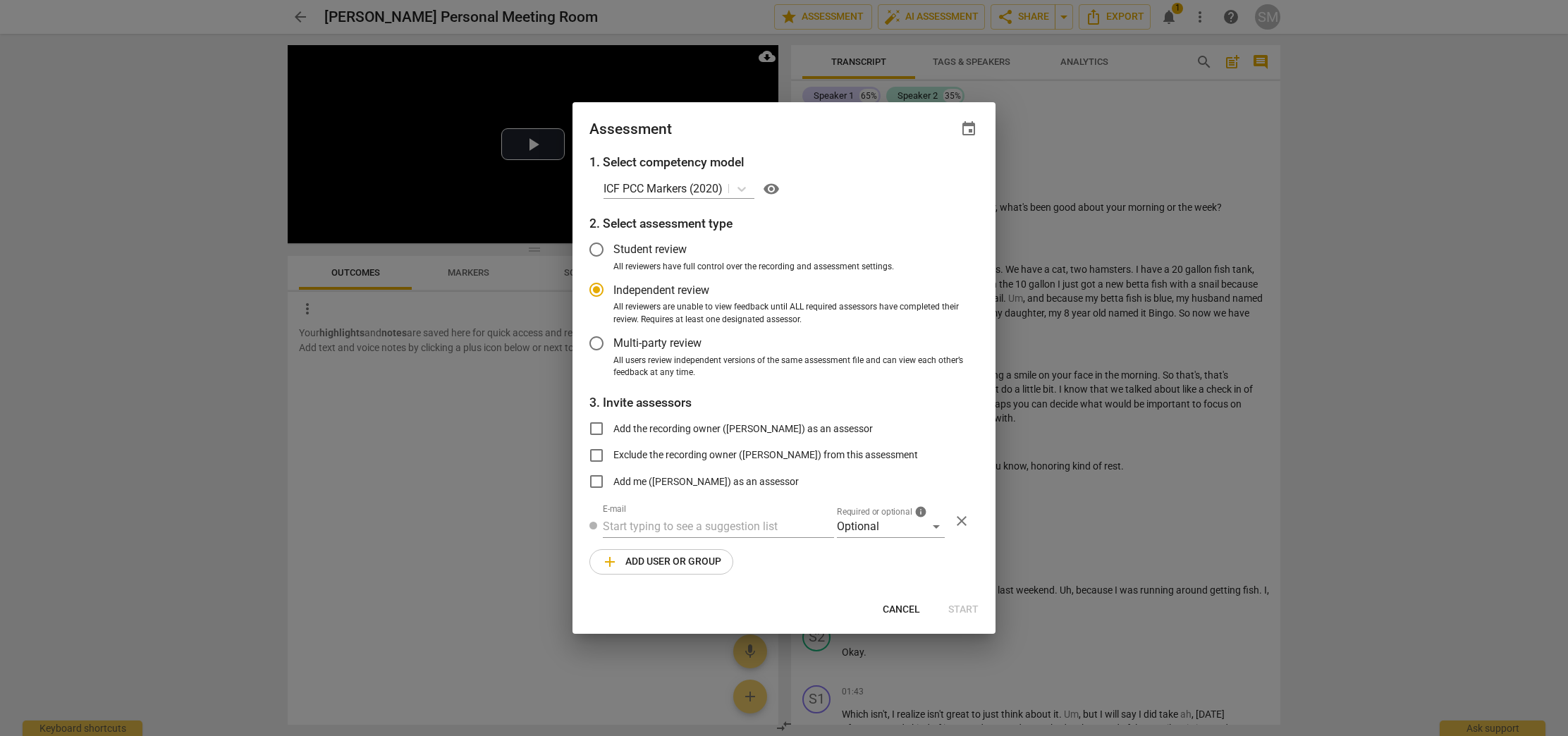
drag, startPoint x: 1484, startPoint y: 216, endPoint x: 1474, endPoint y: 214, distance: 10.2
click at [1478, 215] on div at bounding box center [784, 368] width 1568 height 736
radio input "false"
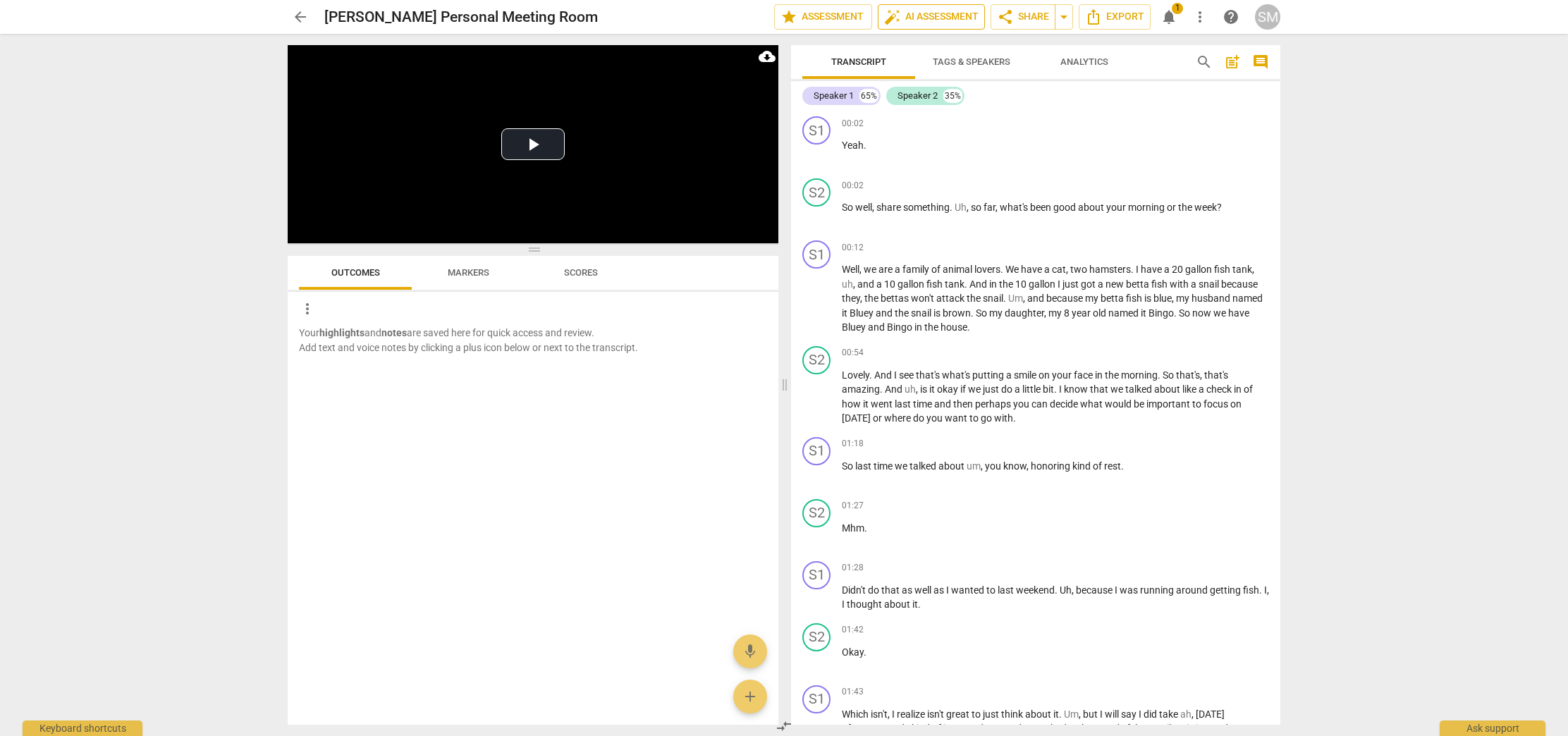
click at [908, 20] on span "auto_fix_high AI Assessment" at bounding box center [931, 16] width 95 height 17
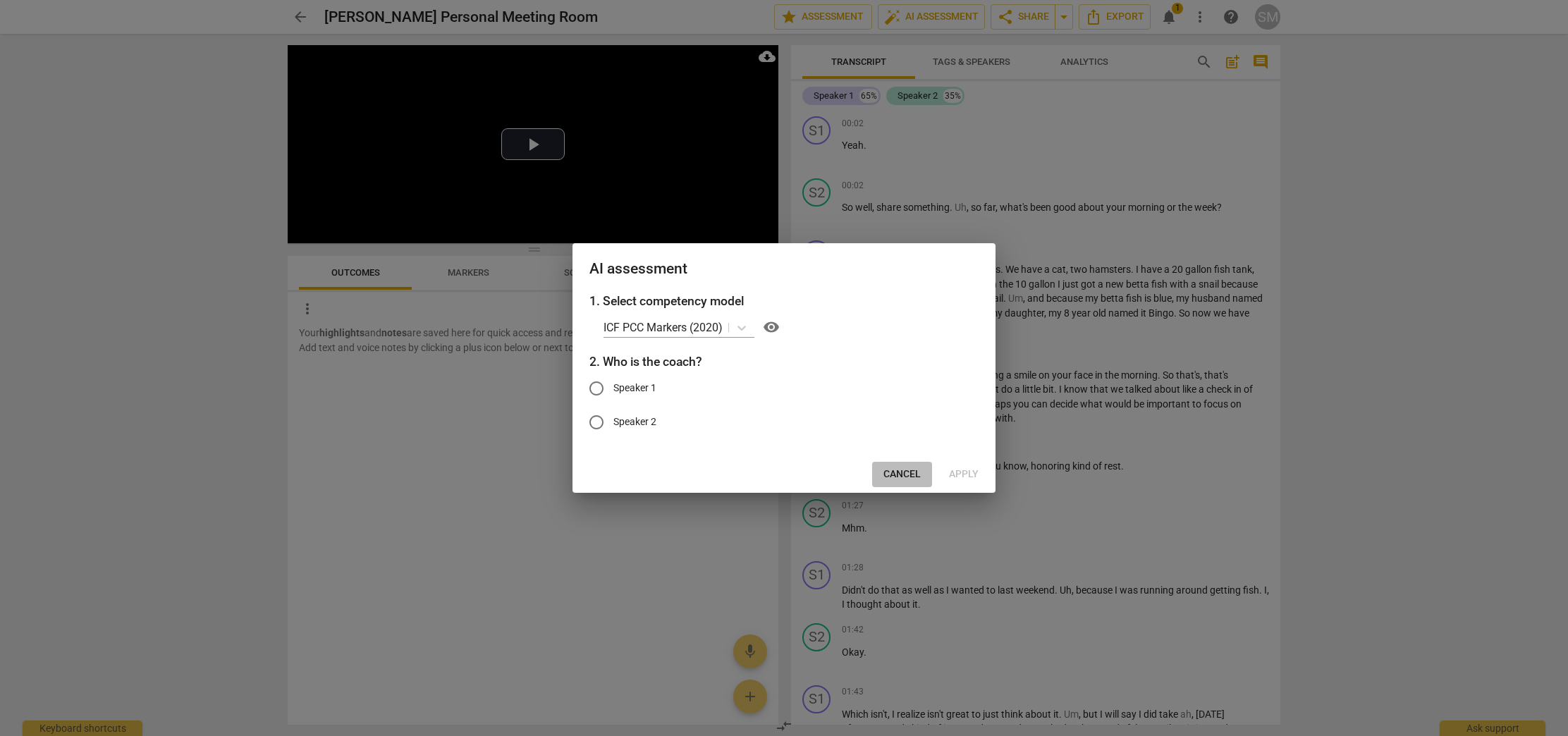
click at [916, 466] on button "Cancel" at bounding box center [902, 475] width 60 height 25
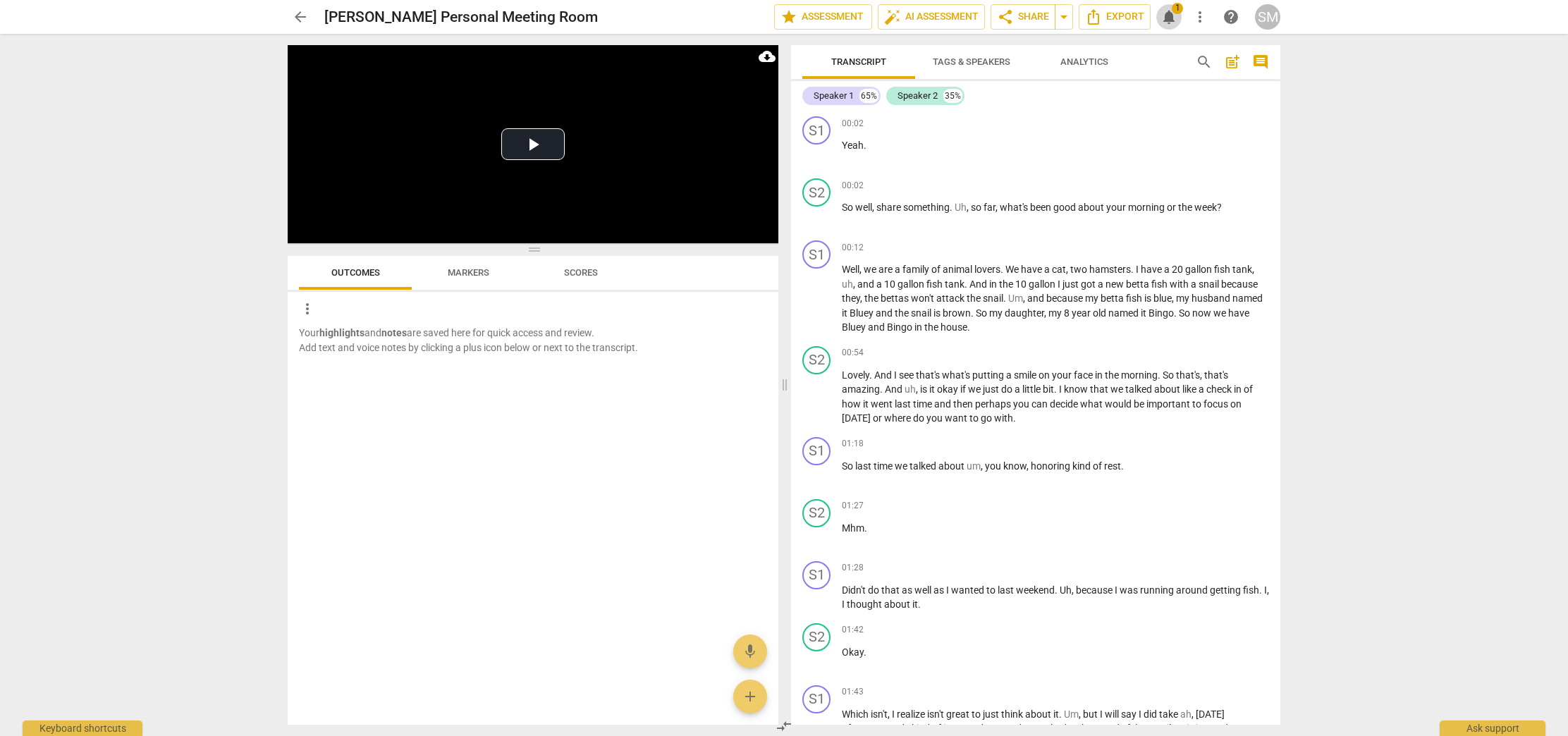
click at [1161, 13] on span "notifications" at bounding box center [1169, 16] width 17 height 17
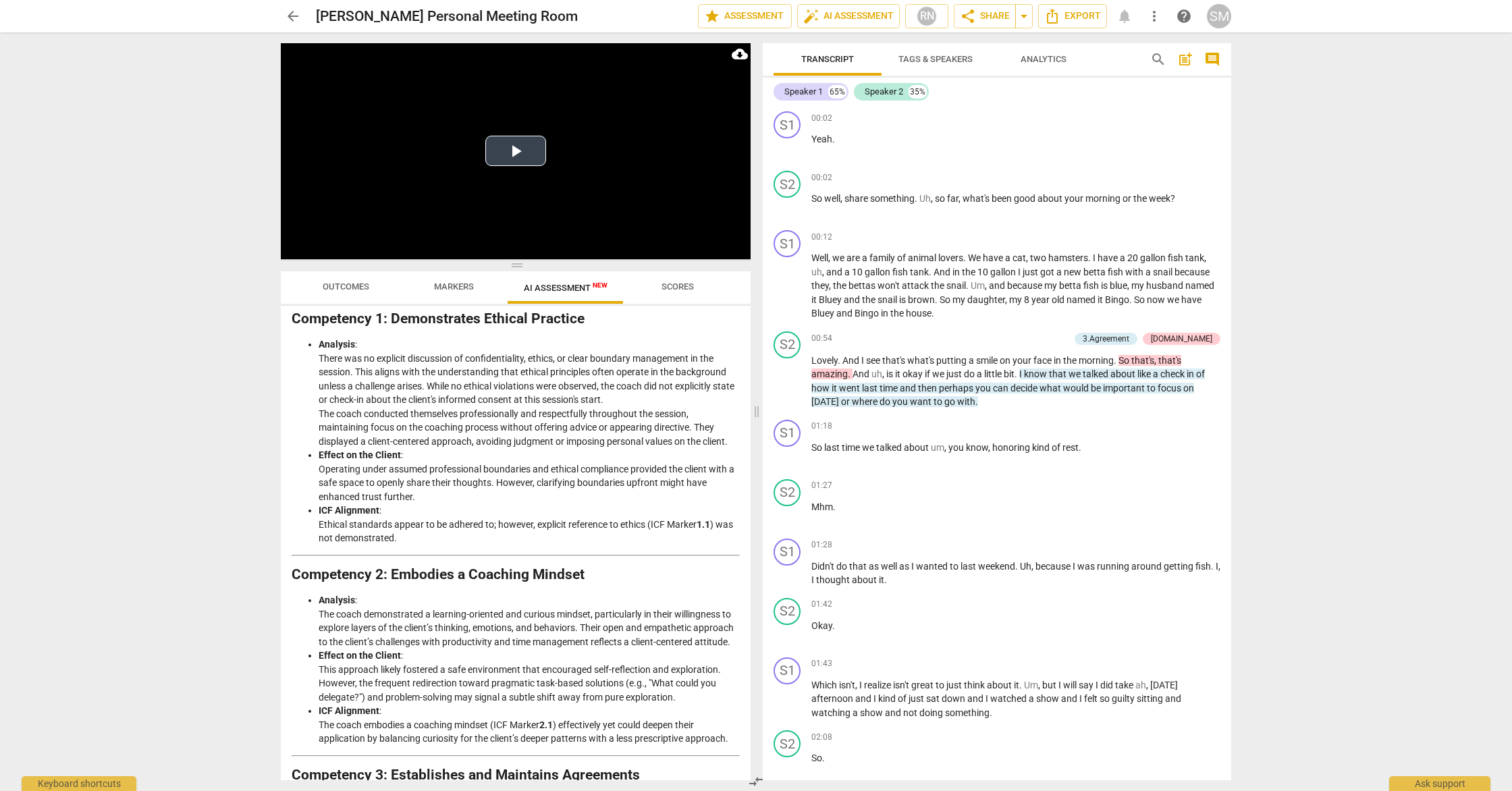
scroll to position [0, 0]
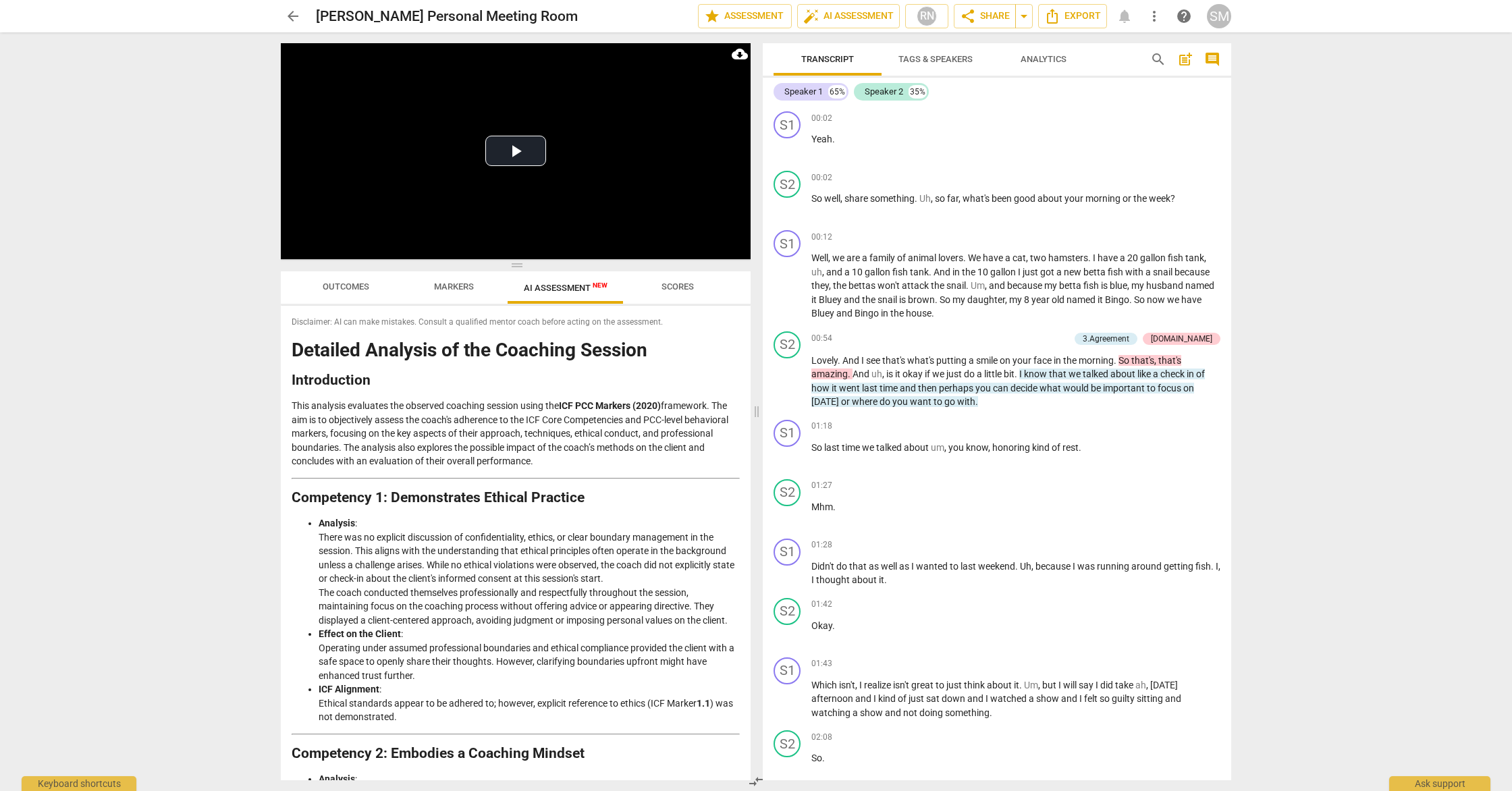
drag, startPoint x: 340, startPoint y: 764, endPoint x: 303, endPoint y: 316, distance: 449.5
click at [302, 316] on div "Disclaimer: AI can make mistakes. Consult a qualified mentor coach before actin…" at bounding box center [516, 543] width 470 height 474
copy div "Loremipsum: DO sit amet consecte. Adipisc e seddoeius tempor incid utlabo etdol…"
